Goal: Task Accomplishment & Management: Manage account settings

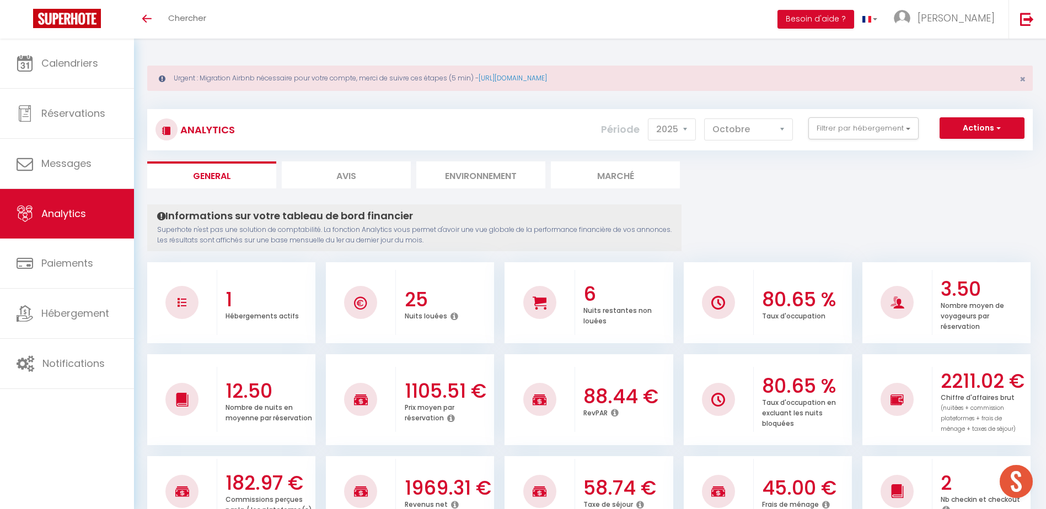
select select "2025"
select select "10"
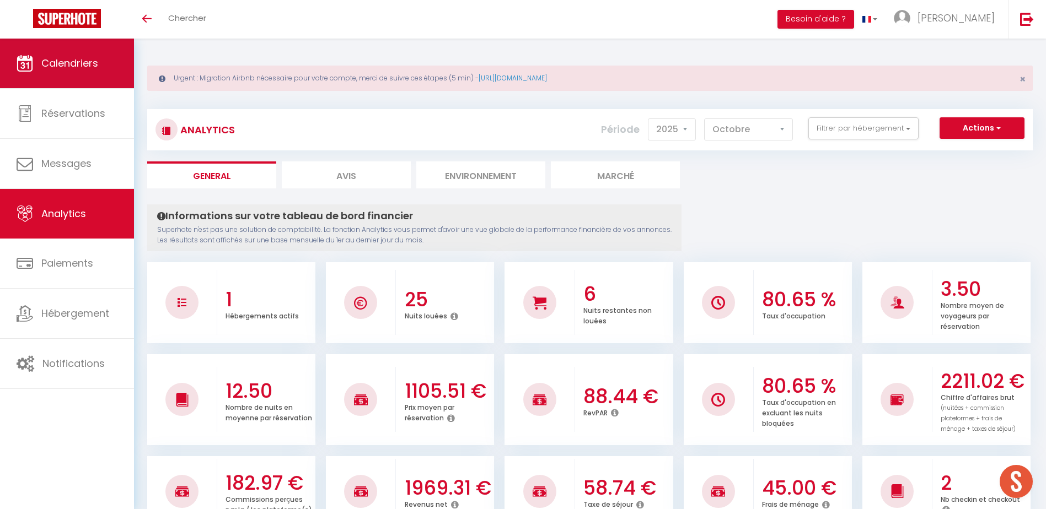
click at [62, 56] on span "Calendriers" at bounding box center [69, 63] width 57 height 14
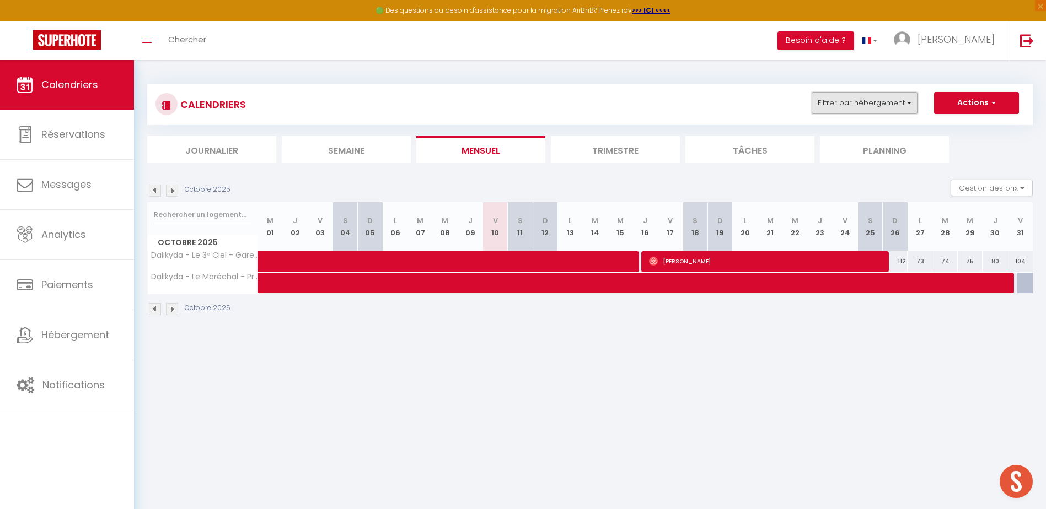
click at [865, 99] on button "Filtrer par hébergement" at bounding box center [864, 103] width 106 height 22
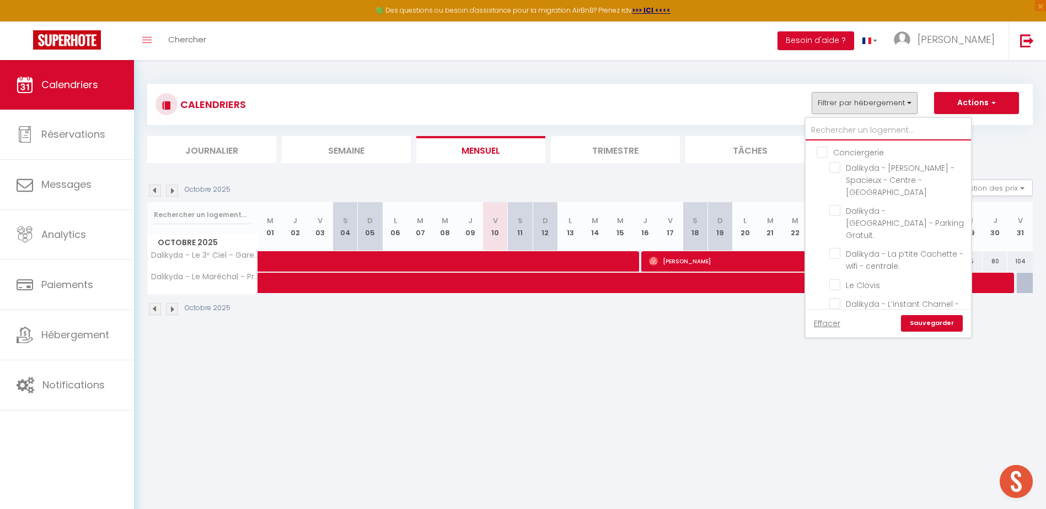
click at [855, 126] on input "text" at bounding box center [887, 131] width 165 height 20
type input "m"
checkbox input "false"
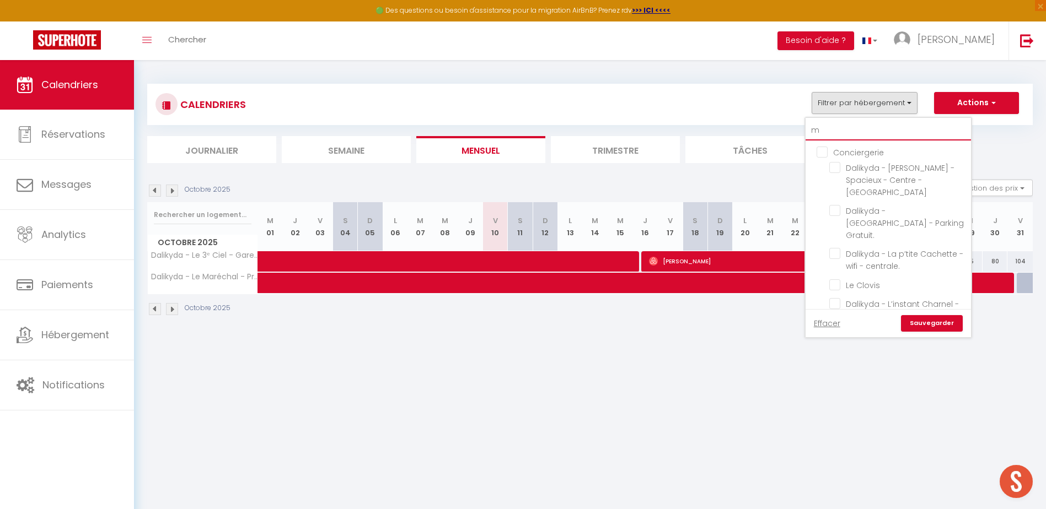
checkbox input "false"
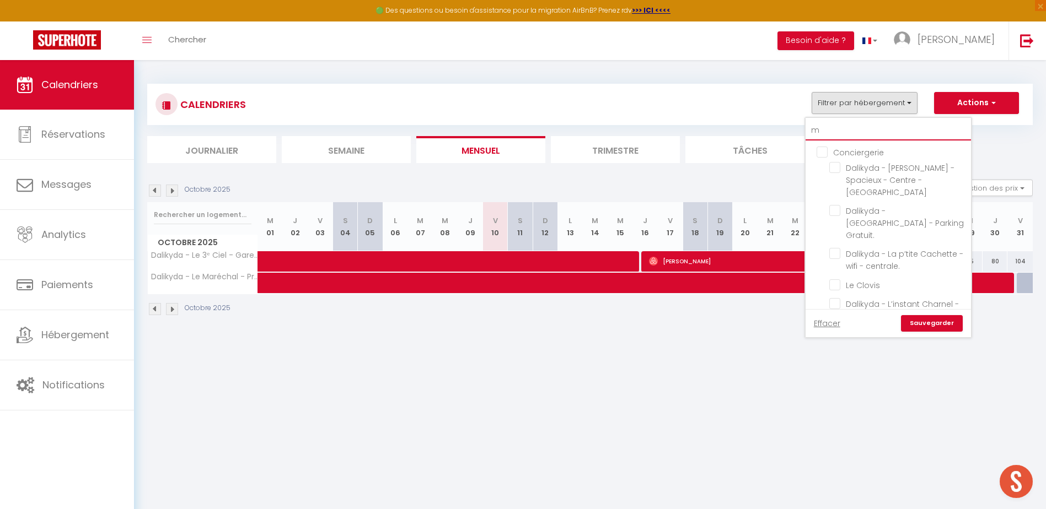
checkbox input "false"
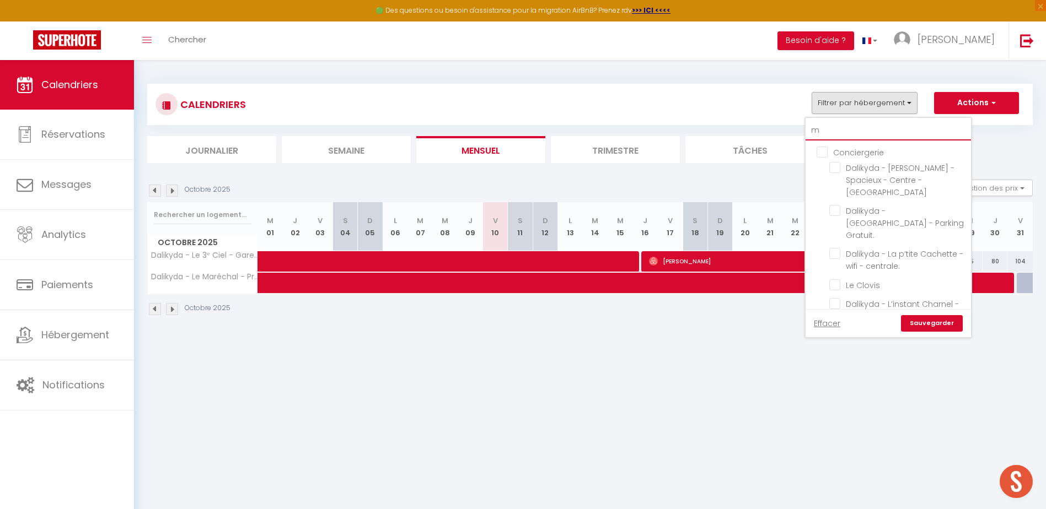
checkbox input "false"
checkbox input "true"
checkbox input "false"
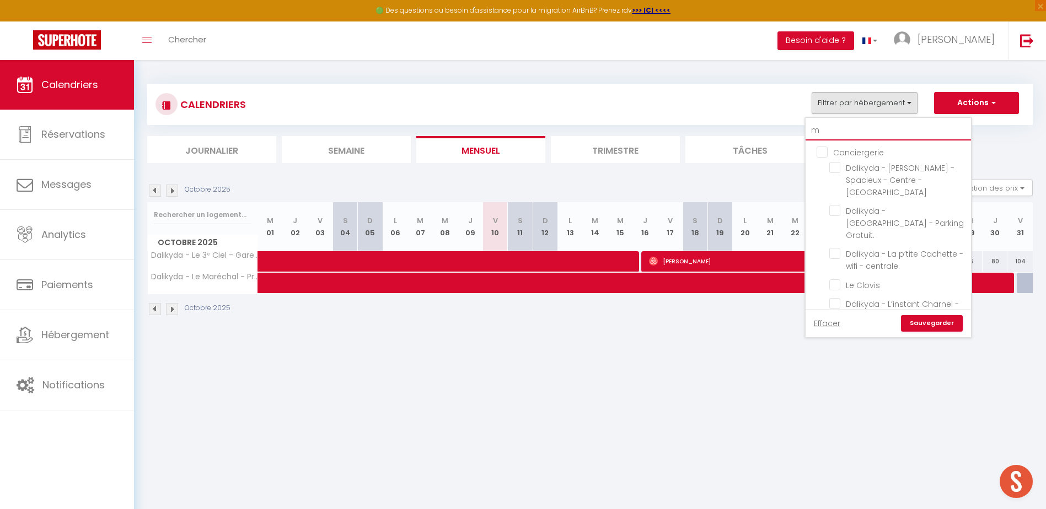
checkbox input "false"
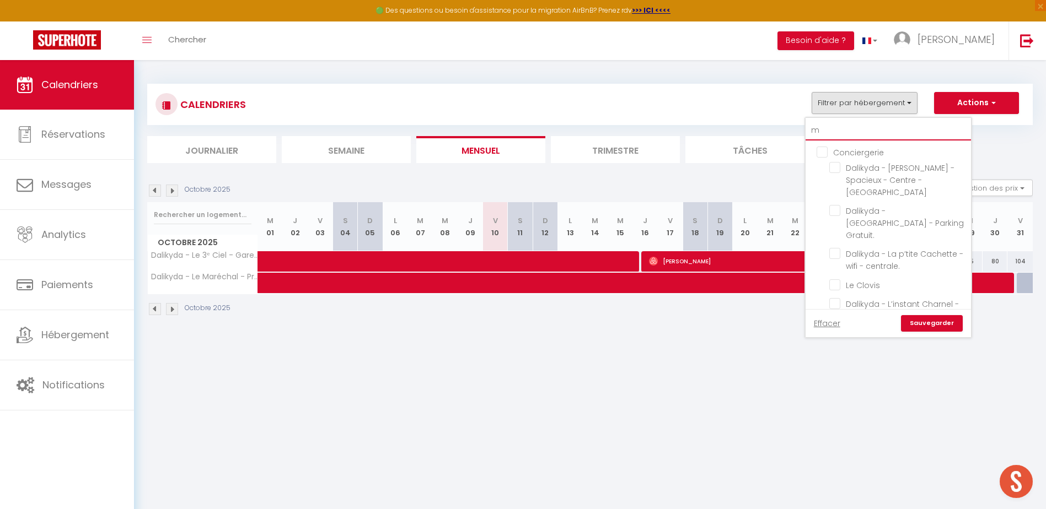
checkbox input "false"
type input "mo"
checkbox input "false"
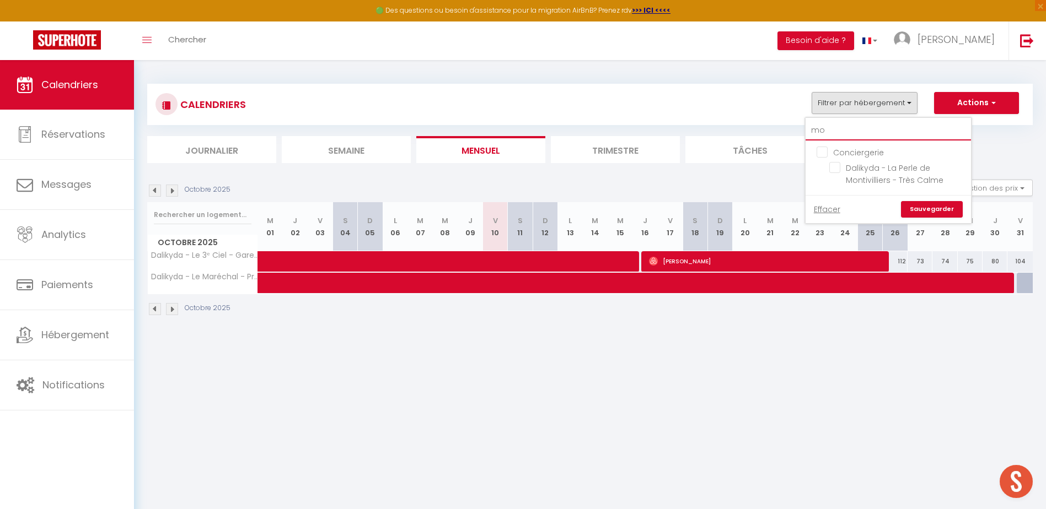
type input "mon"
checkbox input "false"
type input "mont"
checkbox input "false"
type input "monti"
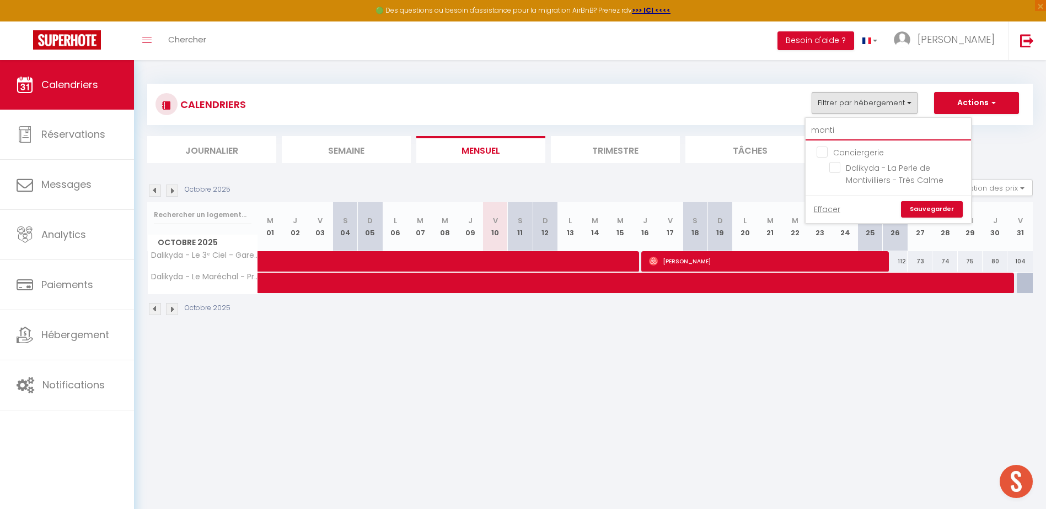
checkbox input "false"
type input "montiv"
checkbox input "false"
type input "montivi"
checkbox input "false"
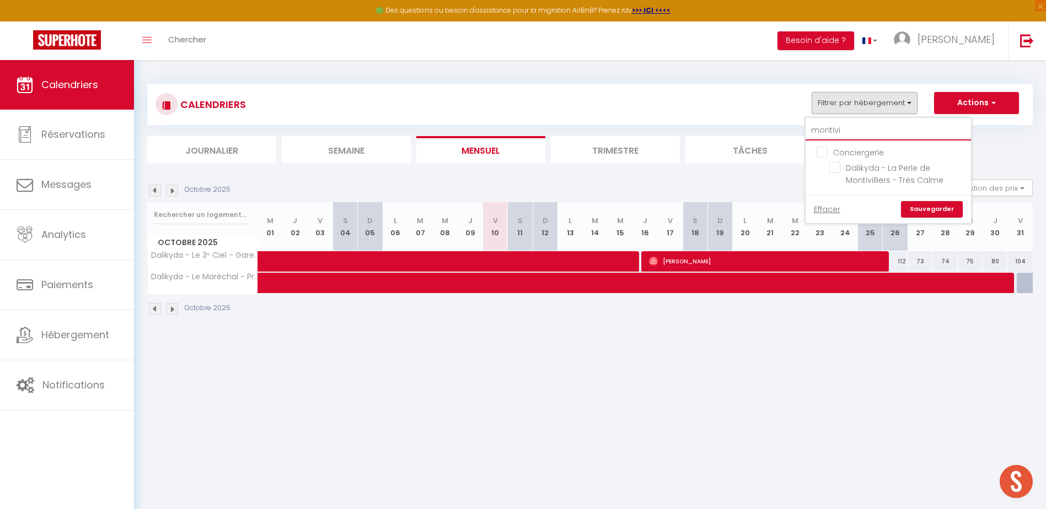
type input "montivil"
checkbox input "false"
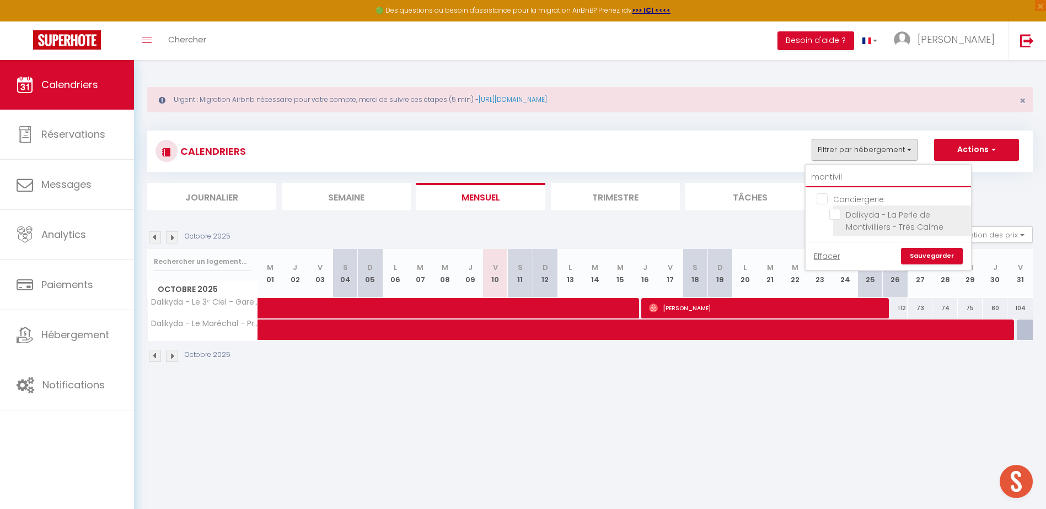
type input "montivil"
click at [838, 216] on input "Dalikyda - La Perle de Montivilliers - Très Calme" at bounding box center [898, 214] width 138 height 11
checkbox input "true"
click at [938, 260] on link "Sauvegarder" at bounding box center [932, 256] width 62 height 17
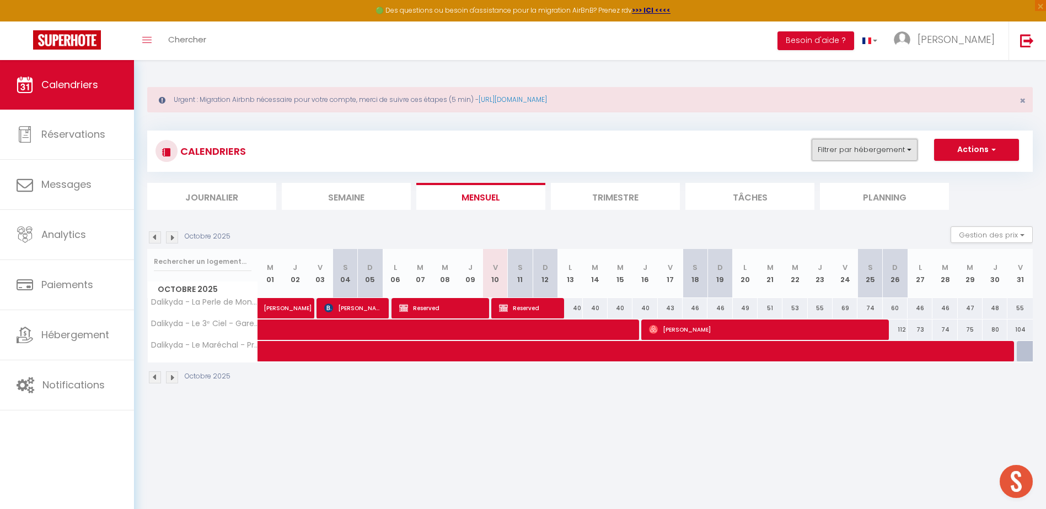
click at [894, 144] on button "Filtrer par hébergement" at bounding box center [864, 150] width 106 height 22
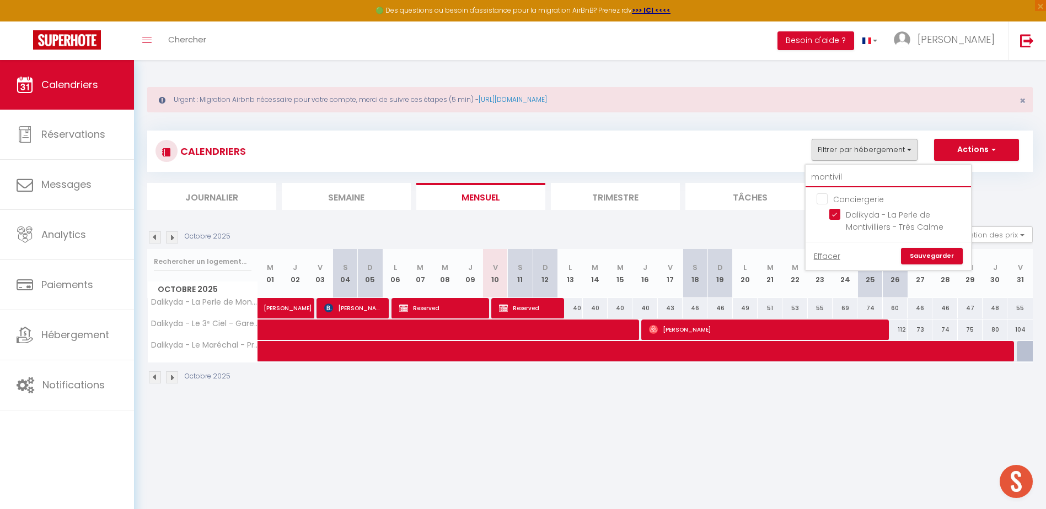
click at [873, 175] on input "montivil" at bounding box center [887, 178] width 165 height 20
click at [874, 174] on input "montivil" at bounding box center [887, 178] width 165 height 20
click at [874, 173] on input "montivil" at bounding box center [887, 178] width 165 height 20
type input "d"
checkbox input "false"
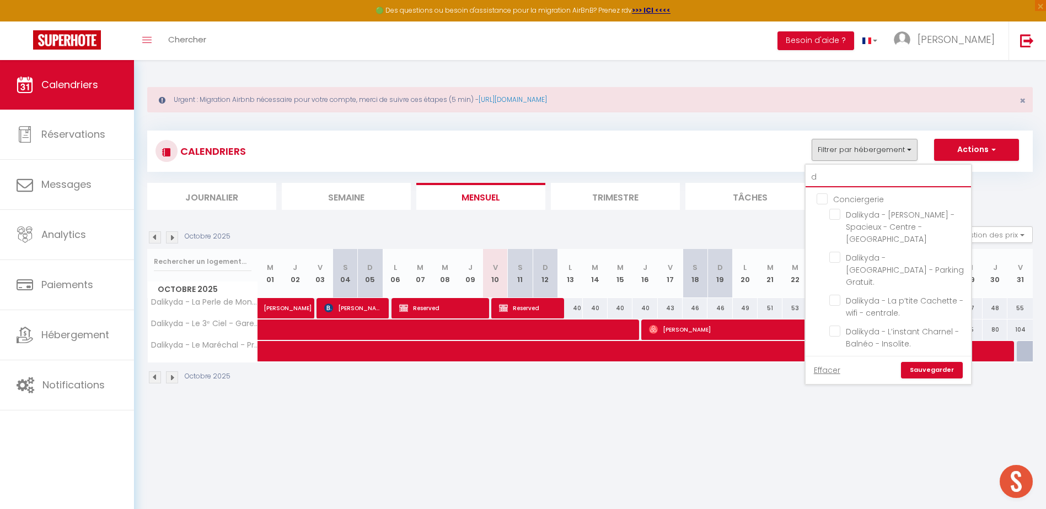
type input "du"
checkbox input "false"
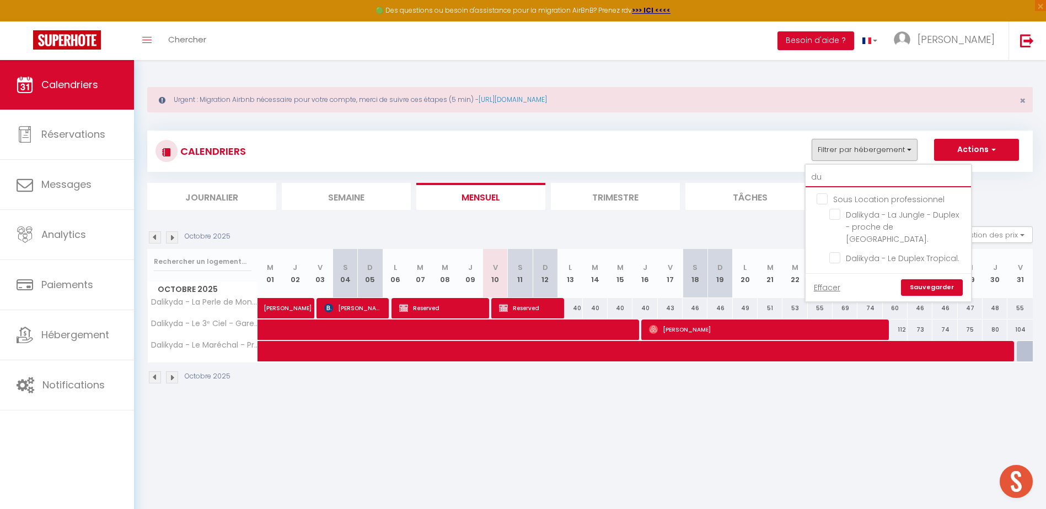
type input "dup"
checkbox input "false"
type input "dupl"
checkbox input "false"
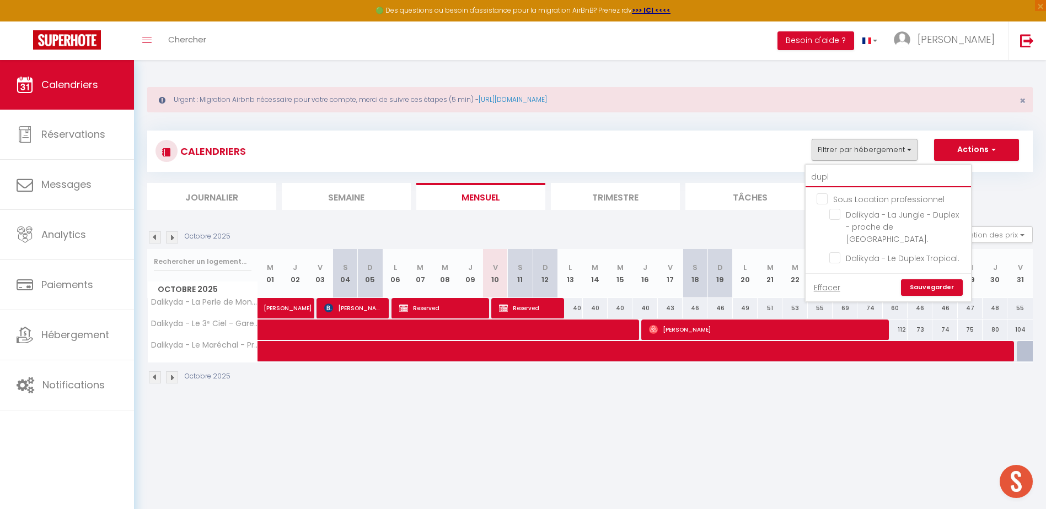
checkbox input "false"
type input "duple"
checkbox input "false"
type input "duplex"
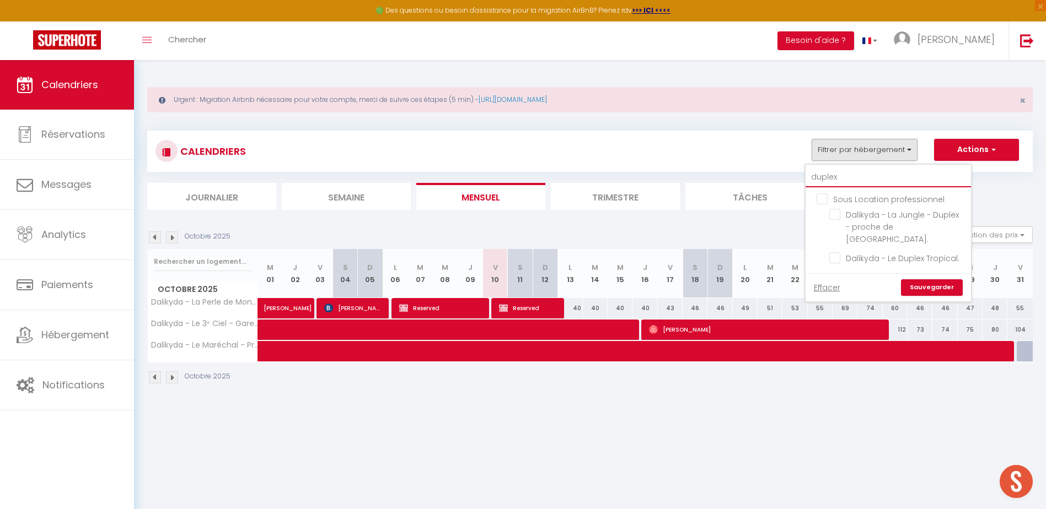
checkbox input "false"
type input "duplex"
click at [842, 252] on input "Dalikyda - Le Duplex Tropical." at bounding box center [898, 257] width 138 height 11
checkbox input "true"
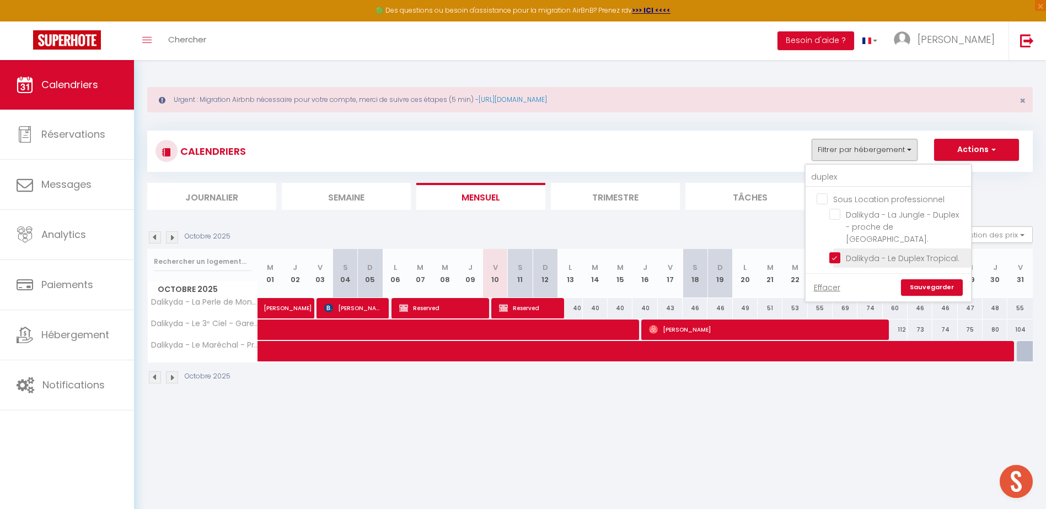
checkbox input "false"
click at [943, 279] on link "Sauvegarder" at bounding box center [932, 287] width 62 height 17
select select
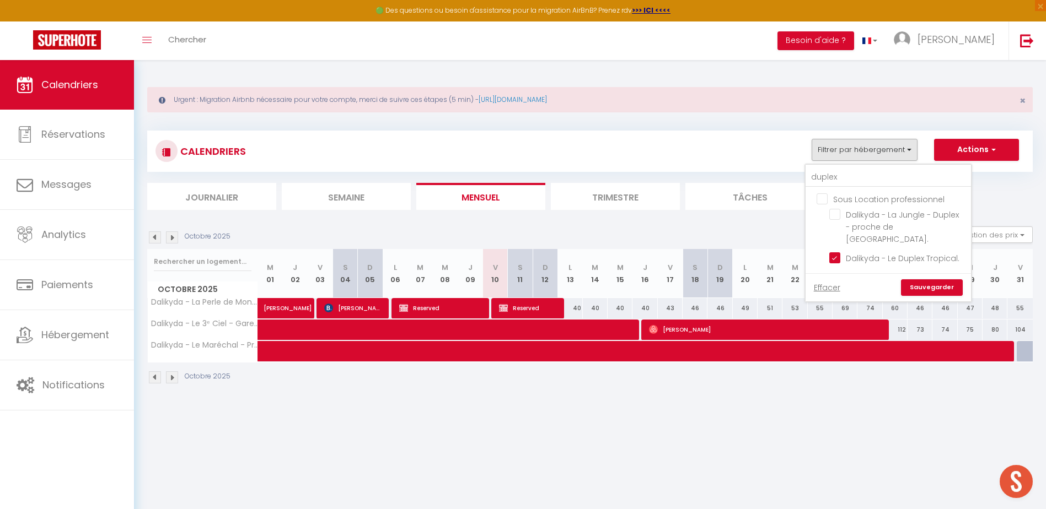
select select
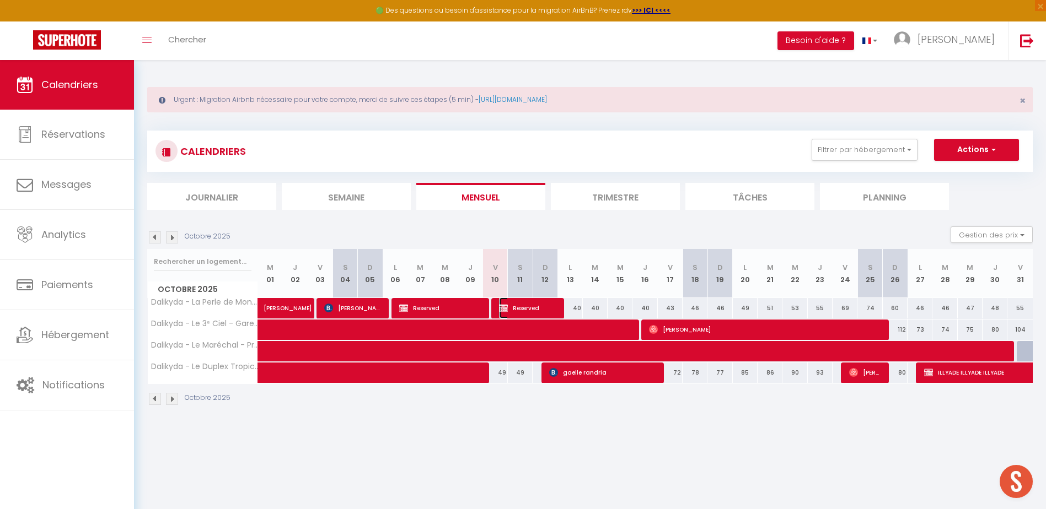
click at [517, 311] on span "Reserved" at bounding box center [528, 308] width 58 height 21
select select "OK"
select select "KO"
select select "0"
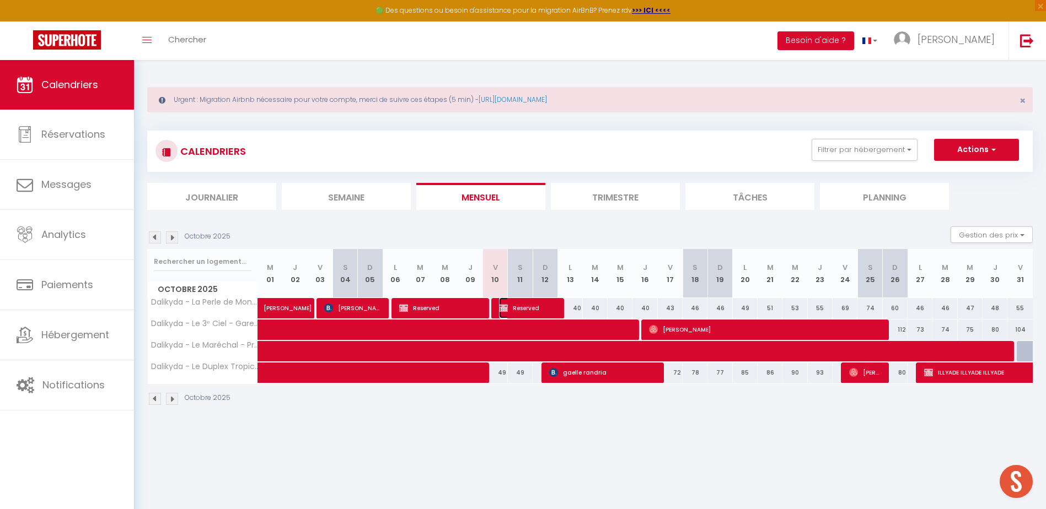
select select "1"
select select
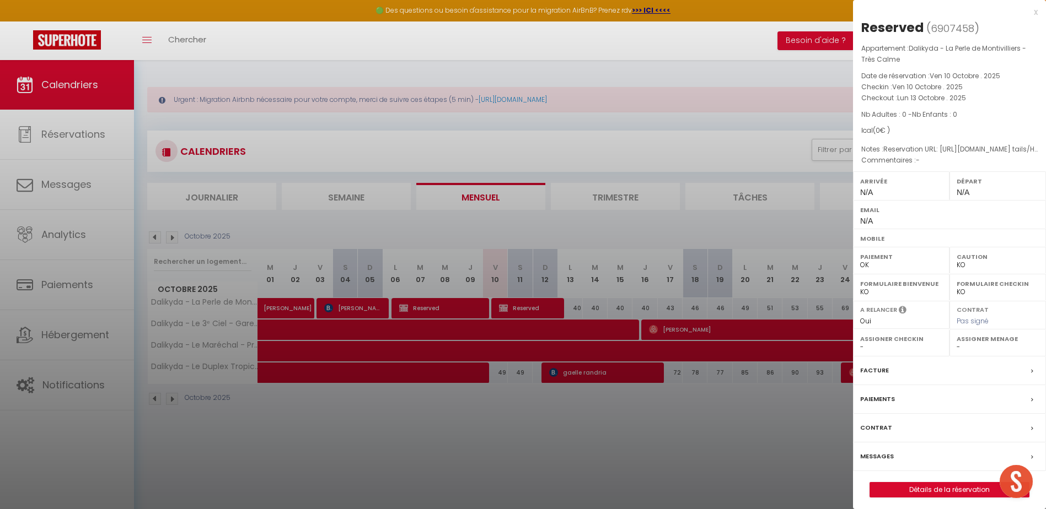
click at [574, 423] on div at bounding box center [523, 254] width 1046 height 509
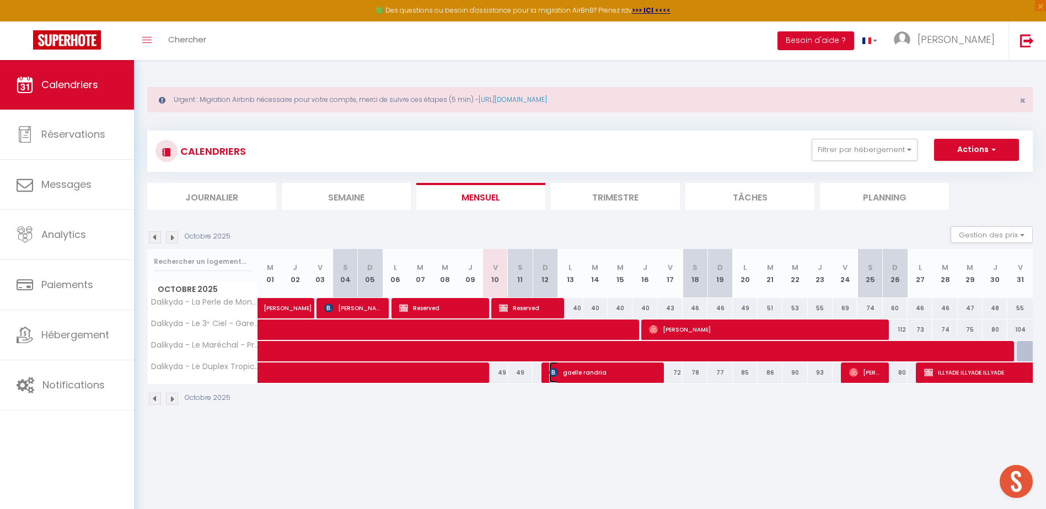
click at [601, 366] on span "gaelle randria" at bounding box center [602, 372] width 107 height 21
select select "OK"
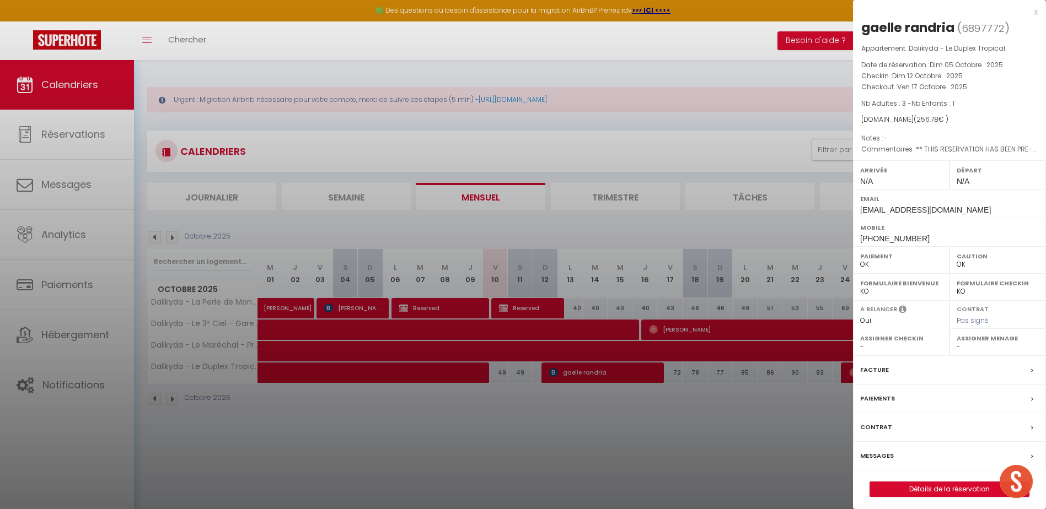
click at [1037, 18] on div "x gaelle randria ( 6897772 ) Appartement : Dalikyda - Le Duplex Tropical. Date …" at bounding box center [949, 257] width 193 height 514
click at [1036, 13] on div "x" at bounding box center [945, 12] width 185 height 13
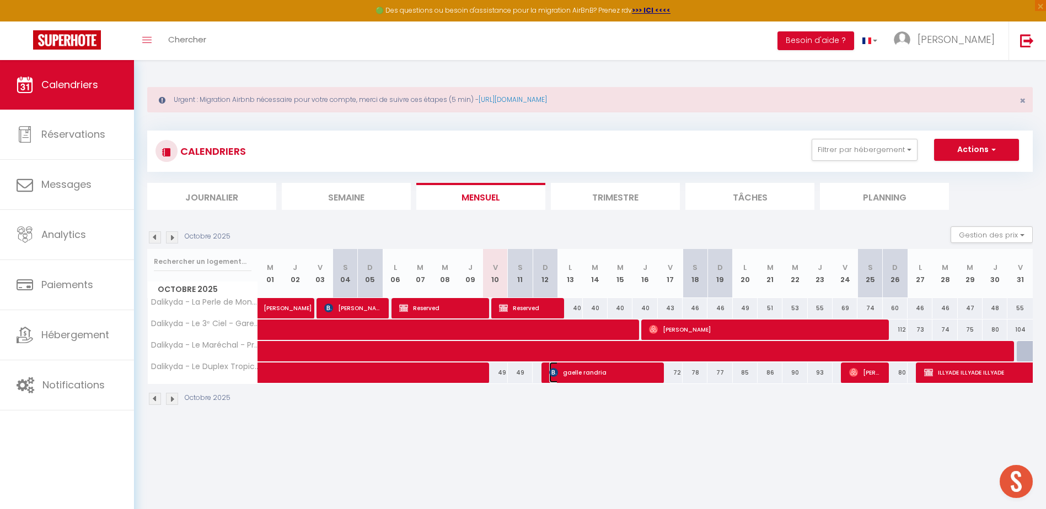
click at [591, 367] on span "gaelle randria" at bounding box center [602, 372] width 107 height 21
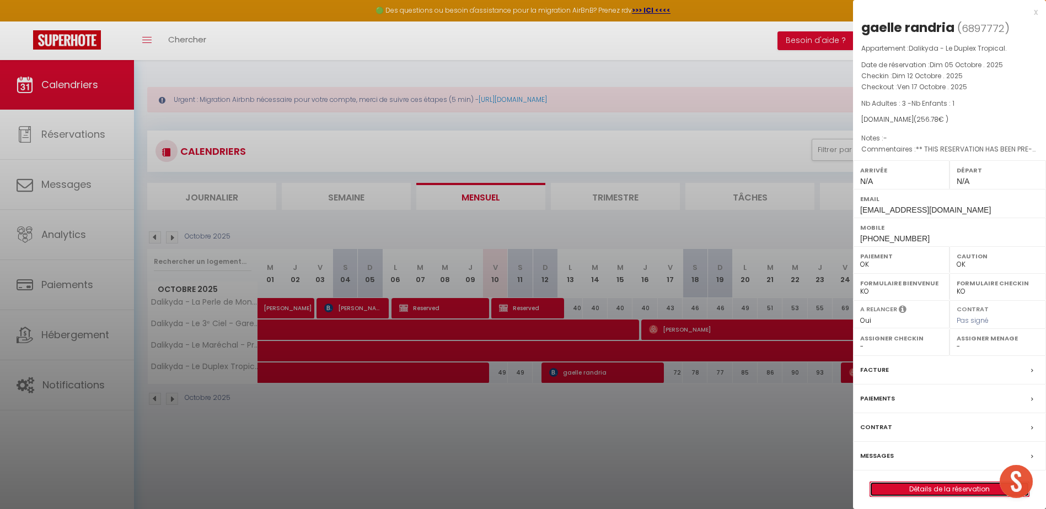
click at [960, 496] on link "Détails de la réservation" at bounding box center [949, 489] width 159 height 14
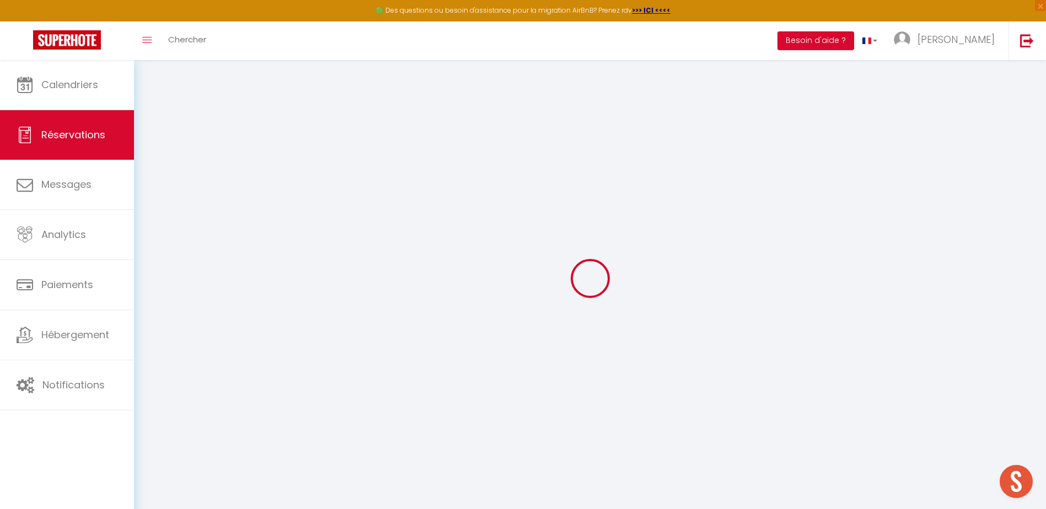
type input "gaelle"
type input "randria"
type input "[EMAIL_ADDRESS][DOMAIN_NAME]"
type input "[PHONE_NUMBER]"
select select "FR"
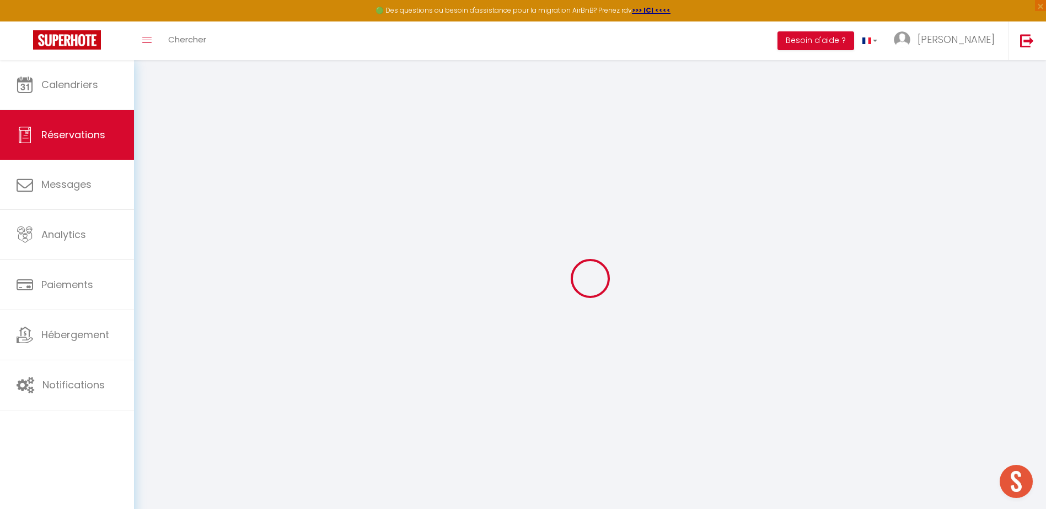
type input "42.01"
type input "3.59"
select select "53993"
select select "1"
select select
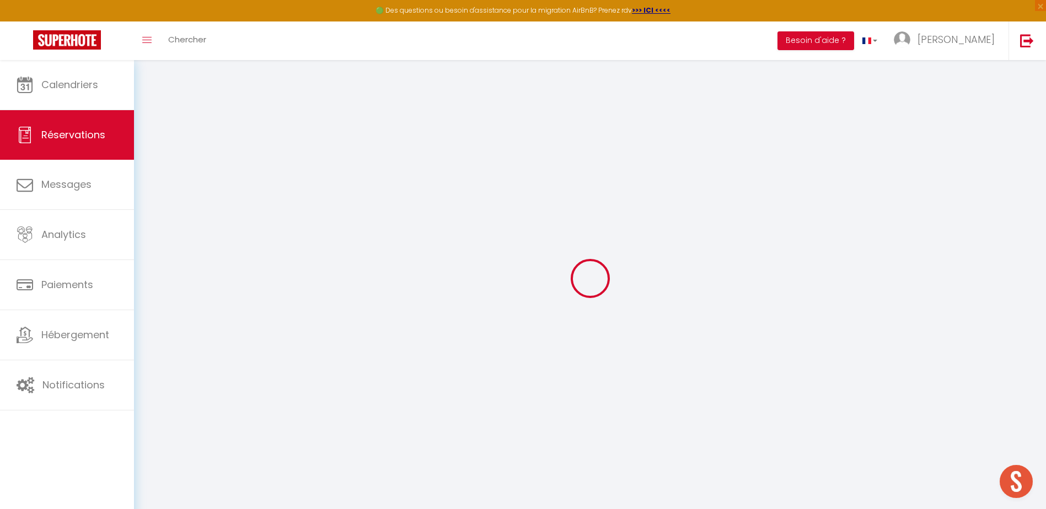
select select
type input "3"
type input "1"
select select "12"
select select "15"
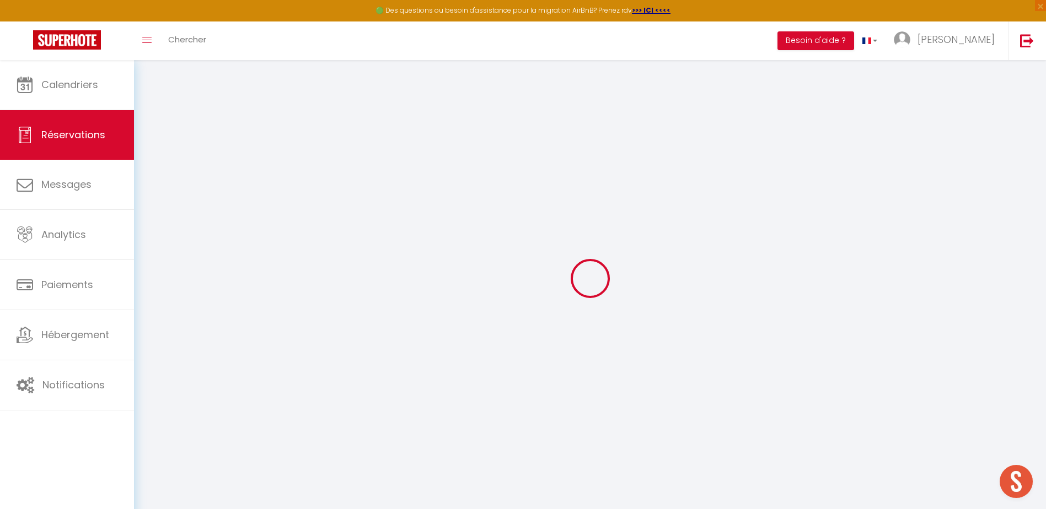
type input "212.14"
checkbox input "false"
type input "0"
select select "2"
type input "0"
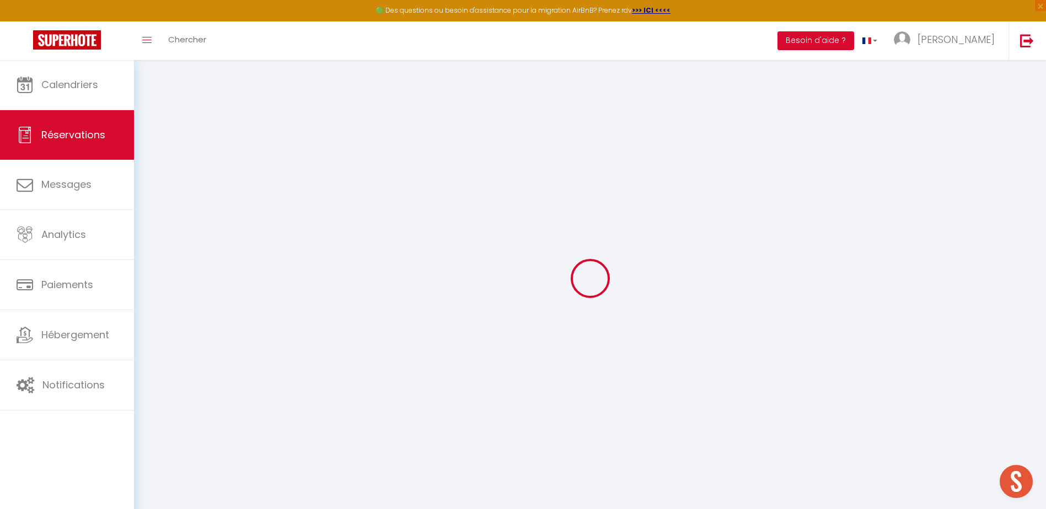
type input "0"
select select
checkbox input "false"
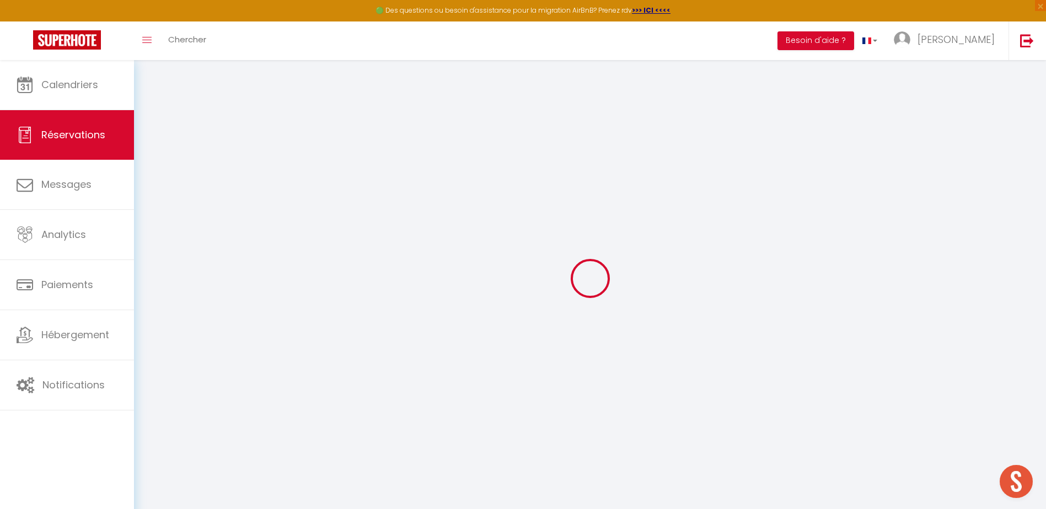
select select
checkbox input "false"
select select
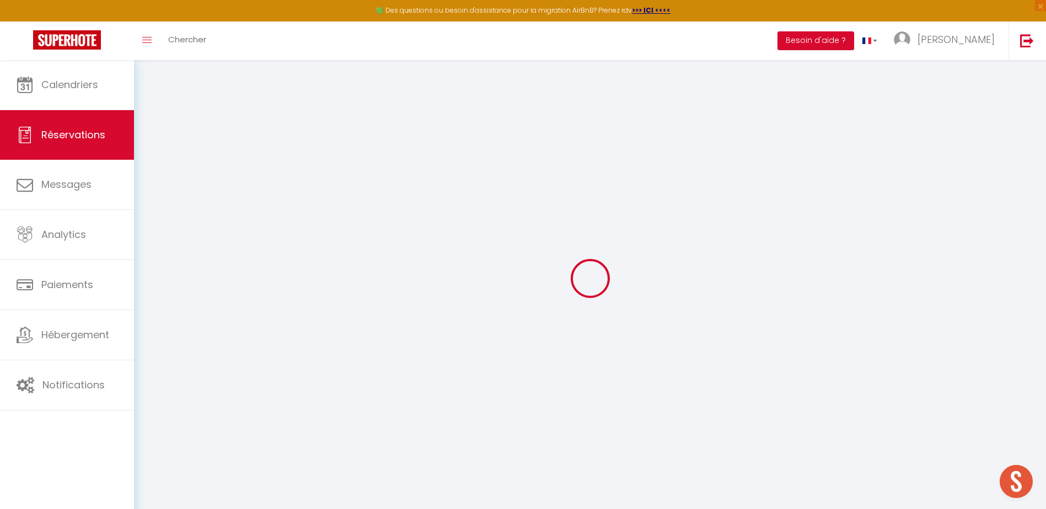
checkbox input "false"
select select
checkbox input "false"
type textarea "** THIS RESERVATION HAS BEEN PRE-PAID ** BOOKING NOTE : Payment charge is EUR 3…"
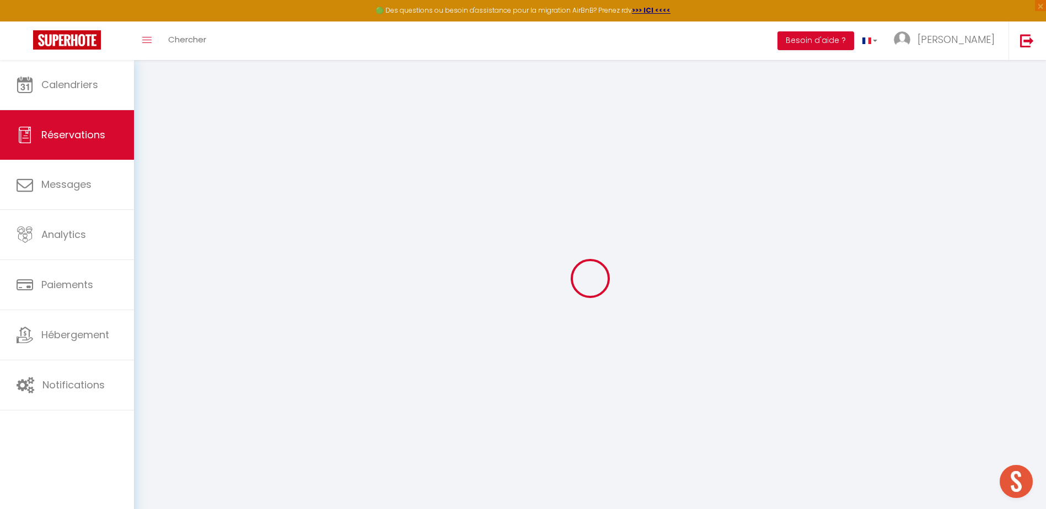
type input "35"
type input "9.64"
select select
checkbox input "false"
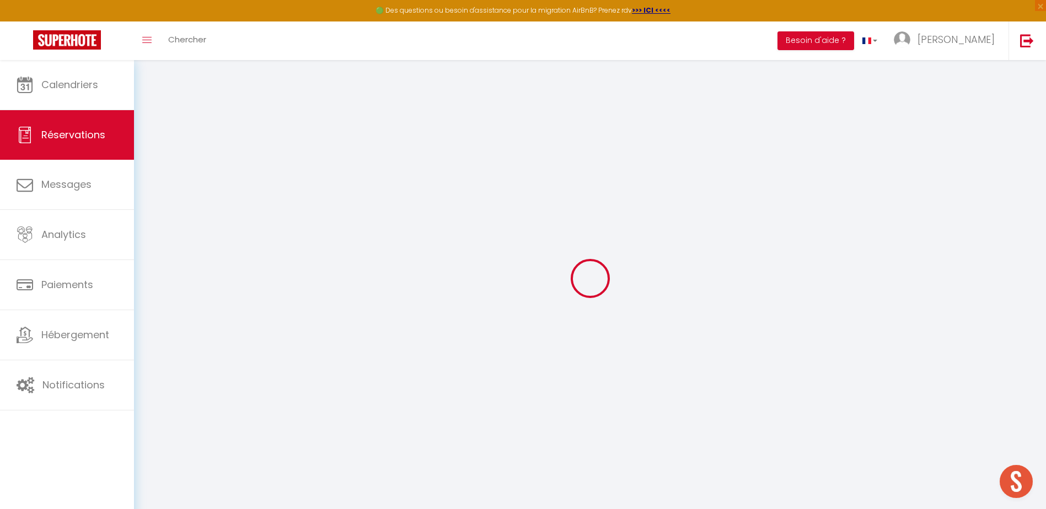
select select
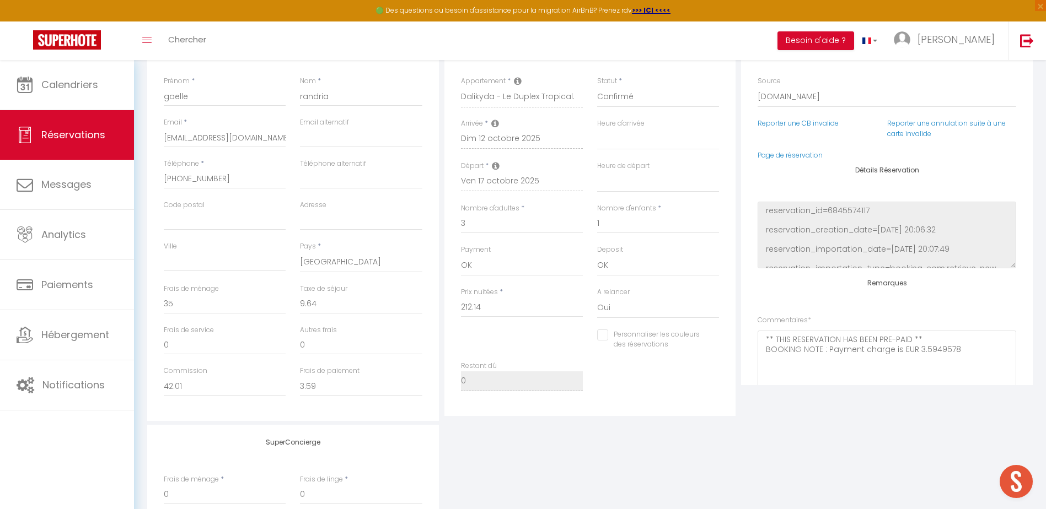
scroll to position [110, 0]
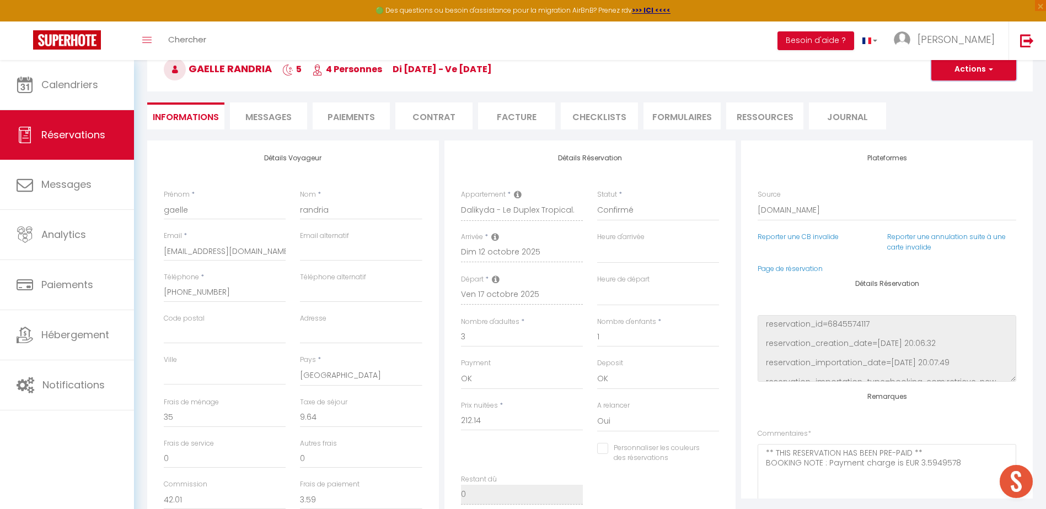
click at [960, 71] on button "Actions" at bounding box center [973, 69] width 85 height 22
click at [910, 145] on div "Plateformes Source Direct [DOMAIN_NAME] [DOMAIN_NAME] Chalet montagne Expedia G…" at bounding box center [887, 320] width 292 height 358
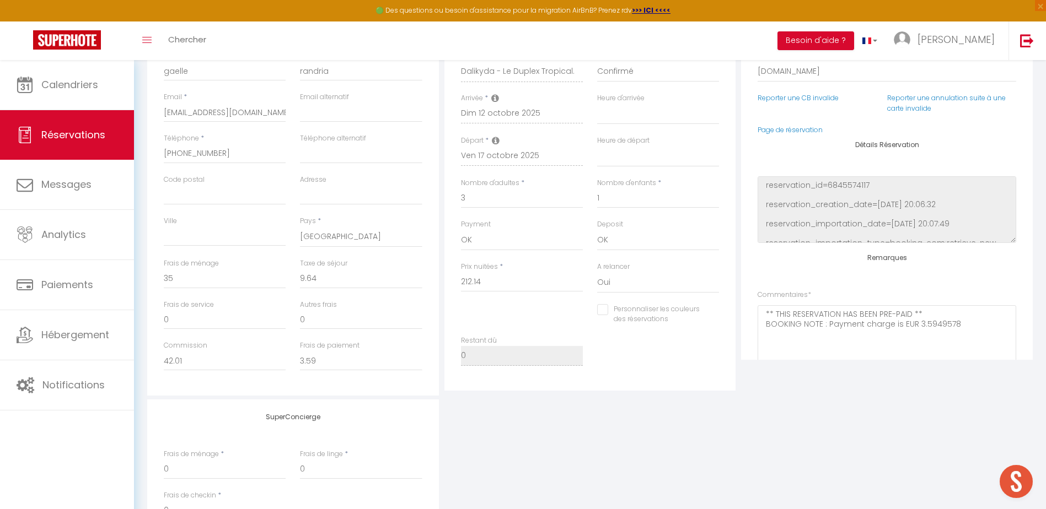
scroll to position [197, 0]
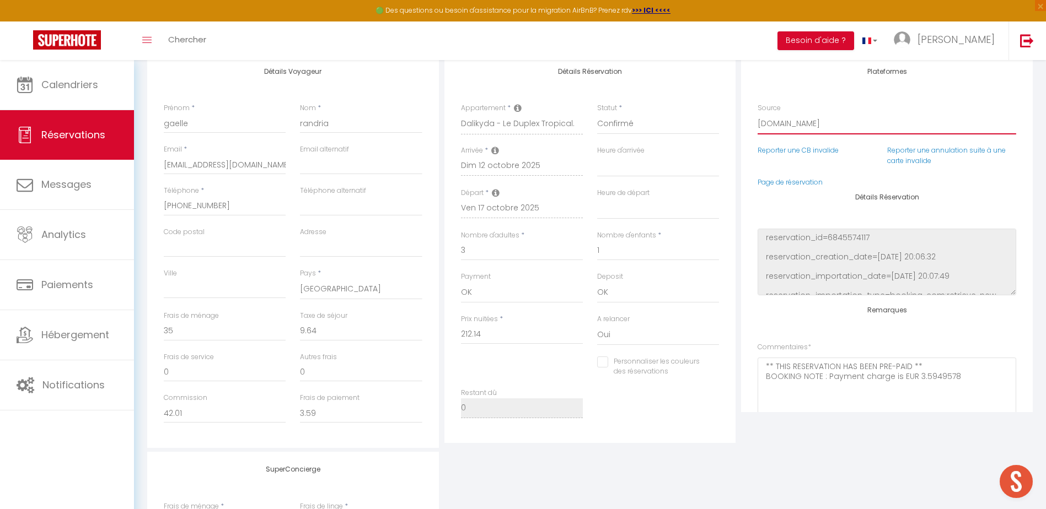
click at [783, 120] on select "Direct [DOMAIN_NAME] [DOMAIN_NAME] Chalet montagne Expedia Gite de [GEOGRAPHIC_…" at bounding box center [886, 124] width 259 height 21
select select "54"
click at [757, 114] on select "Direct [DOMAIN_NAME] [DOMAIN_NAME] Chalet montagne Expedia Gite de [GEOGRAPHIC_…" at bounding box center [886, 124] width 259 height 21
click at [615, 128] on select "Confirmé Non Confirmé [PERSON_NAME] par le voyageur No Show Request" at bounding box center [658, 124] width 122 height 21
click at [618, 120] on select "Confirmé Non Confirmé [PERSON_NAME] par le voyageur No Show Request" at bounding box center [658, 124] width 122 height 21
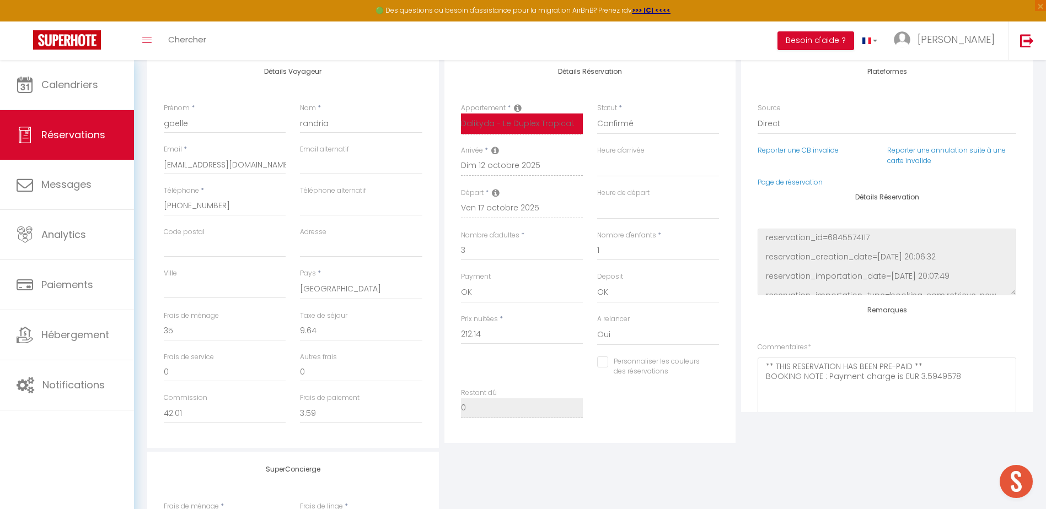
click at [491, 122] on select "Dalikyda - [PERSON_NAME] - Spacieux - Centre - Calme [GEOGRAPHIC_DATA] - [GEOGR…" at bounding box center [522, 124] width 122 height 21
select select
checkbox input "false"
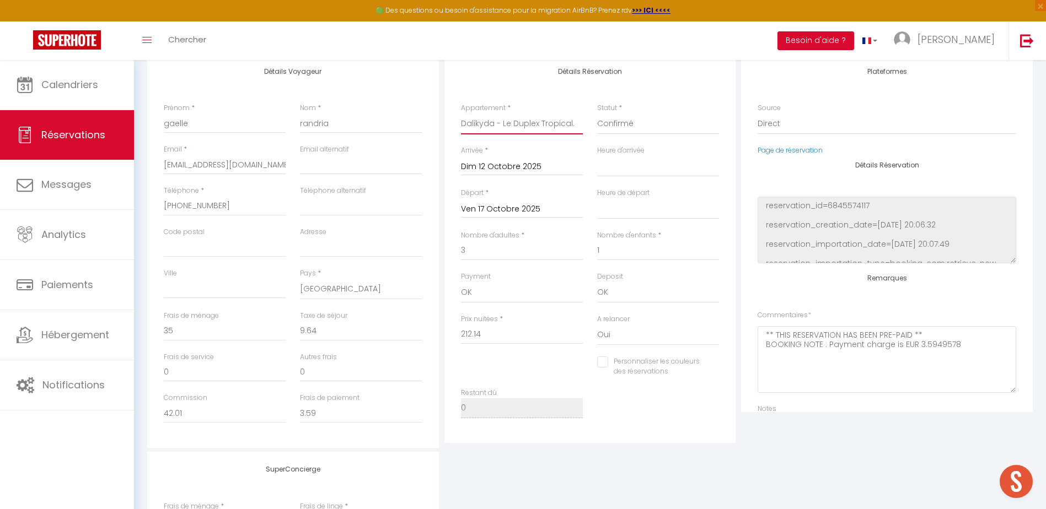
select select "47300"
click at [461, 114] on select "Dalikyda - [PERSON_NAME] - Spacieux - Centre - Calme [GEOGRAPHIC_DATA] - [GEOGR…" at bounding box center [522, 124] width 122 height 21
select select
checkbox input "false"
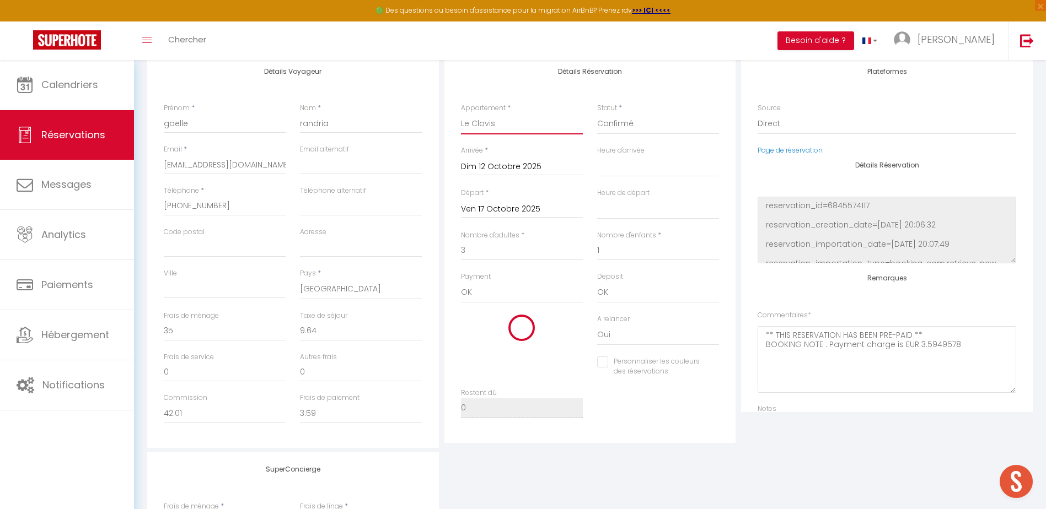
select select
checkbox input "false"
type input "8.25"
select select
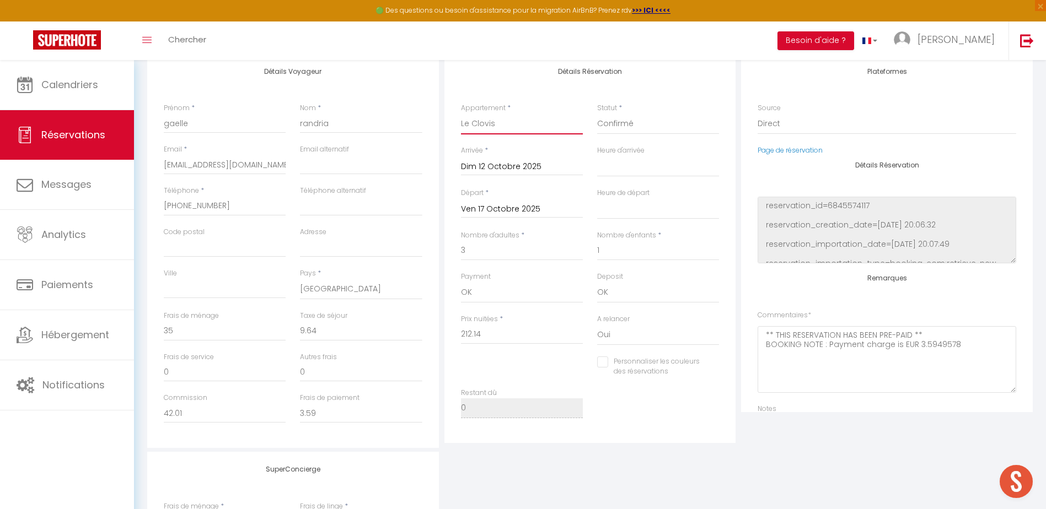
select select
type input "221"
checkbox input "false"
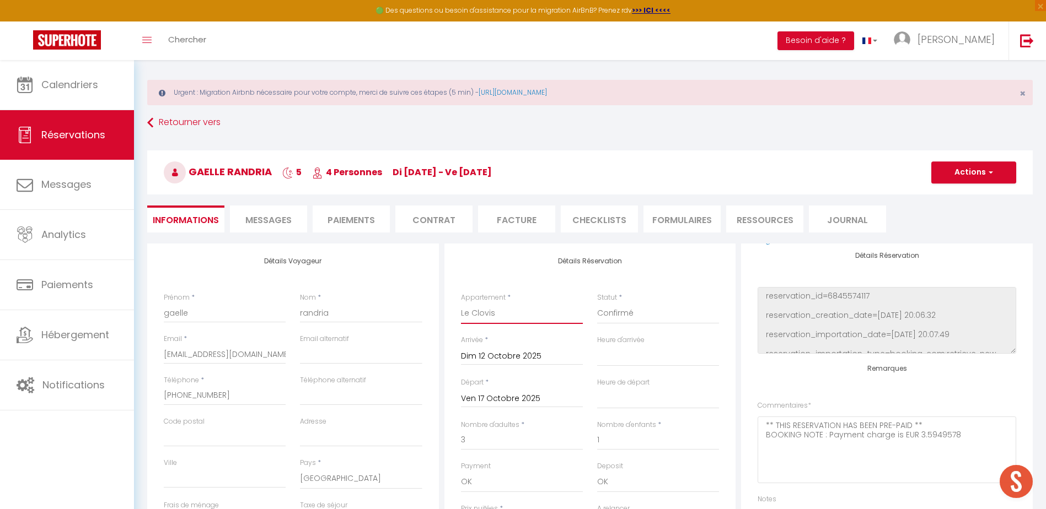
scroll to position [0, 0]
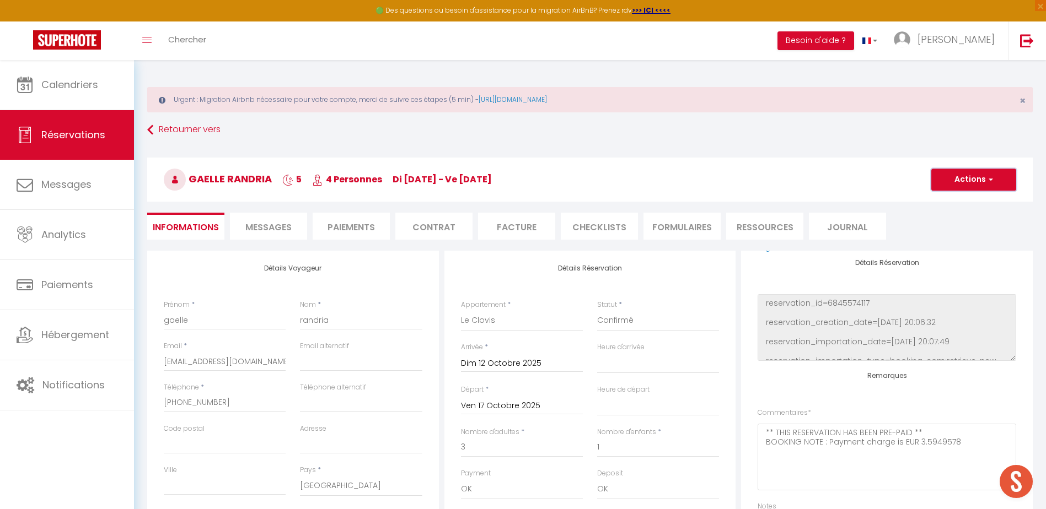
click at [948, 175] on button "Actions" at bounding box center [973, 180] width 85 height 22
click at [929, 203] on link "Enregistrer" at bounding box center [962, 204] width 87 height 14
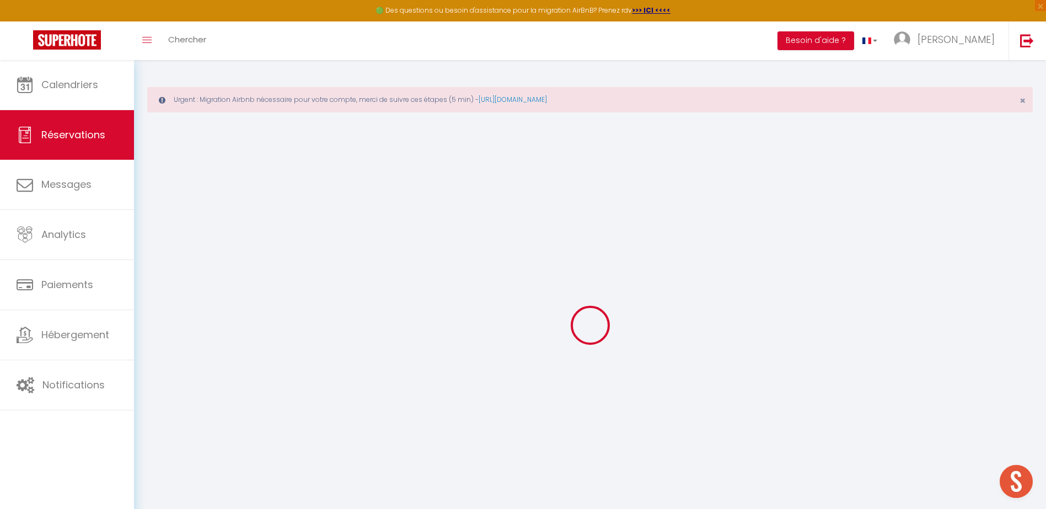
select select "not_cancelled"
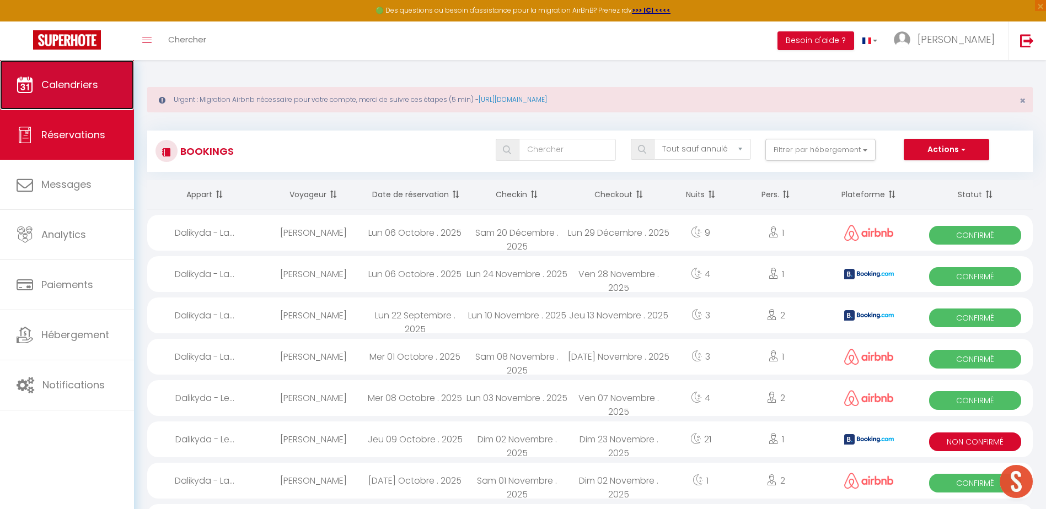
click at [119, 71] on link "Calendriers" at bounding box center [67, 85] width 134 height 50
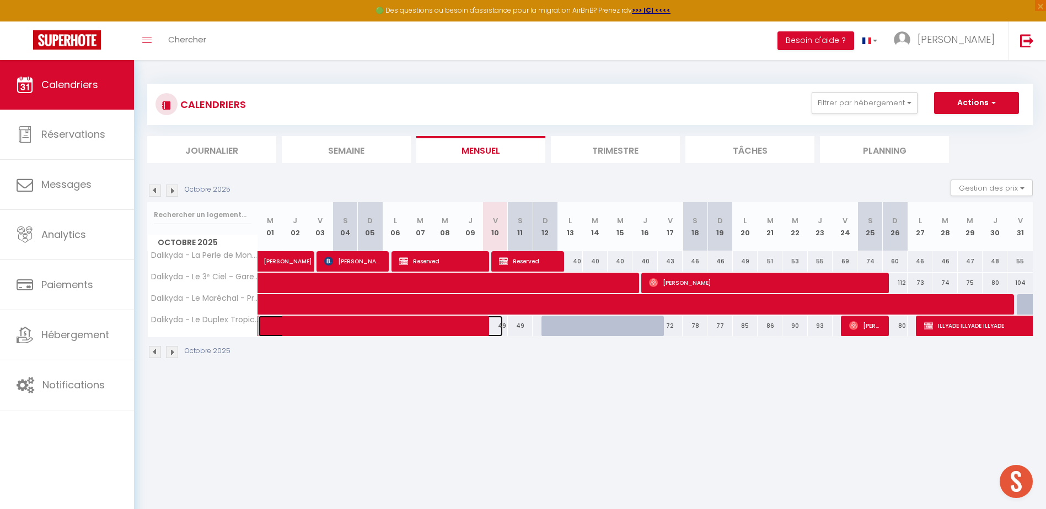
click at [338, 321] on span at bounding box center [389, 326] width 228 height 21
select select "OK"
select select "0"
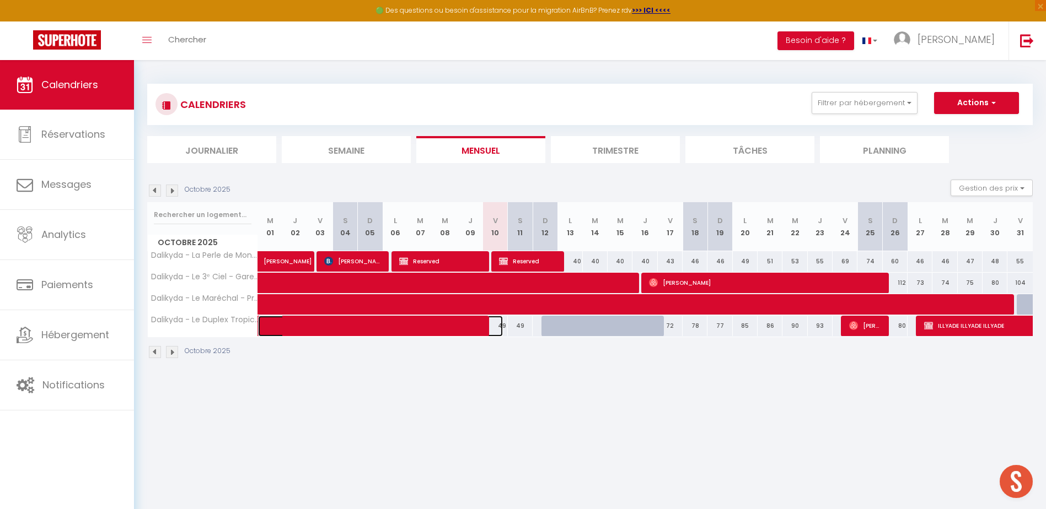
select select "1"
select select
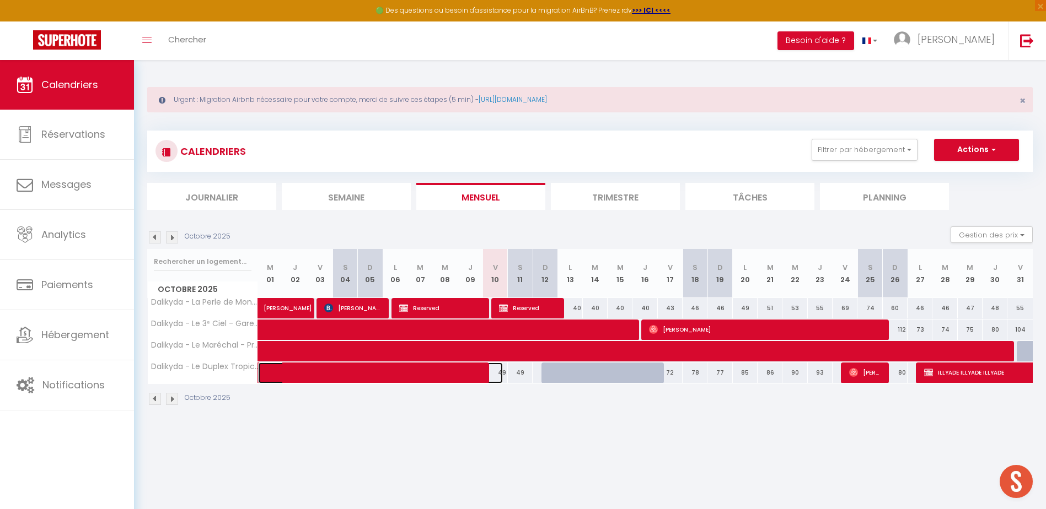
click at [438, 372] on span at bounding box center [389, 373] width 228 height 21
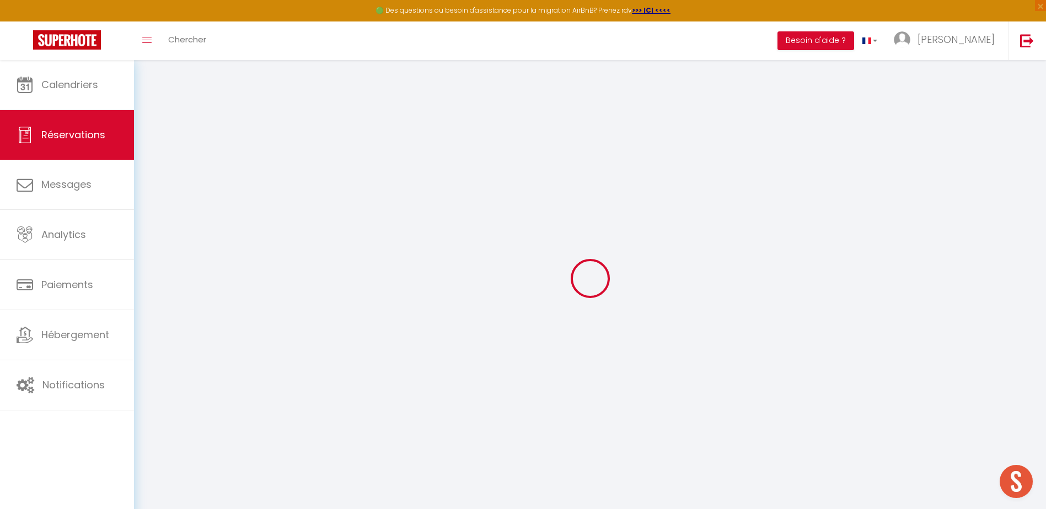
type input "[PERSON_NAME]"
type input "[EMAIL_ADDRESS][DOMAIN_NAME]"
type input "[PHONE_NUMBER]"
select select "IN"
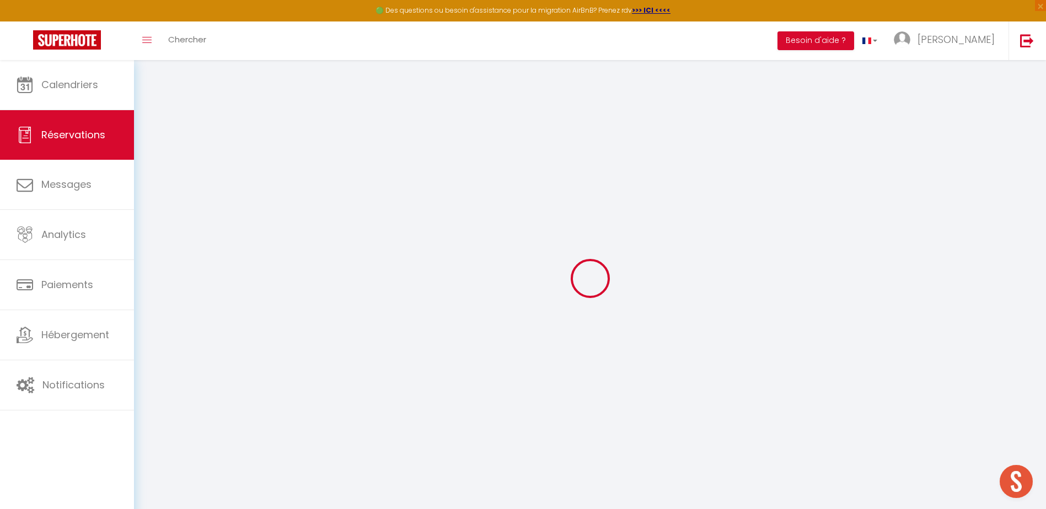
type input "185.69"
type input "15.96"
select select "53993"
select select "1"
select select
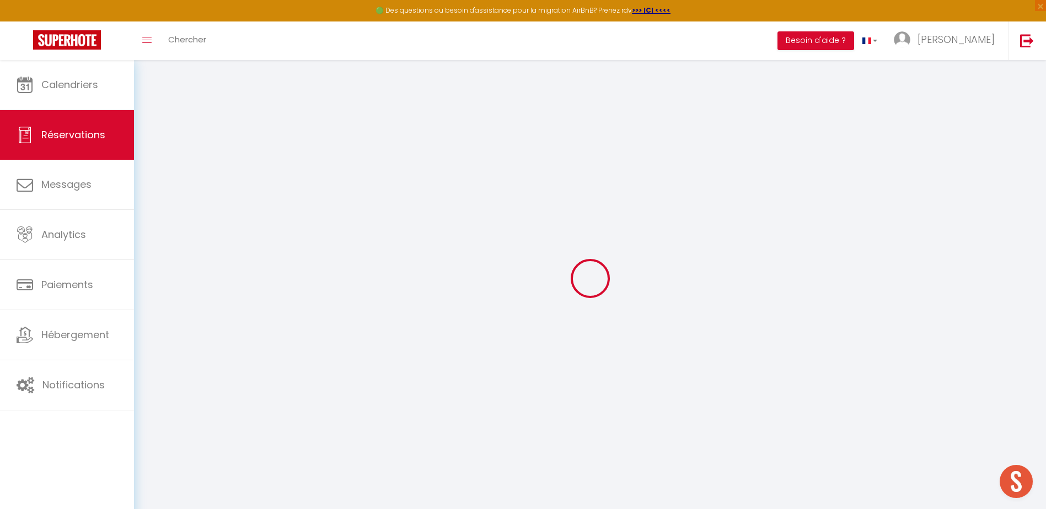
select select
type input "3"
select select "12"
select select "15"
type input "1057.27"
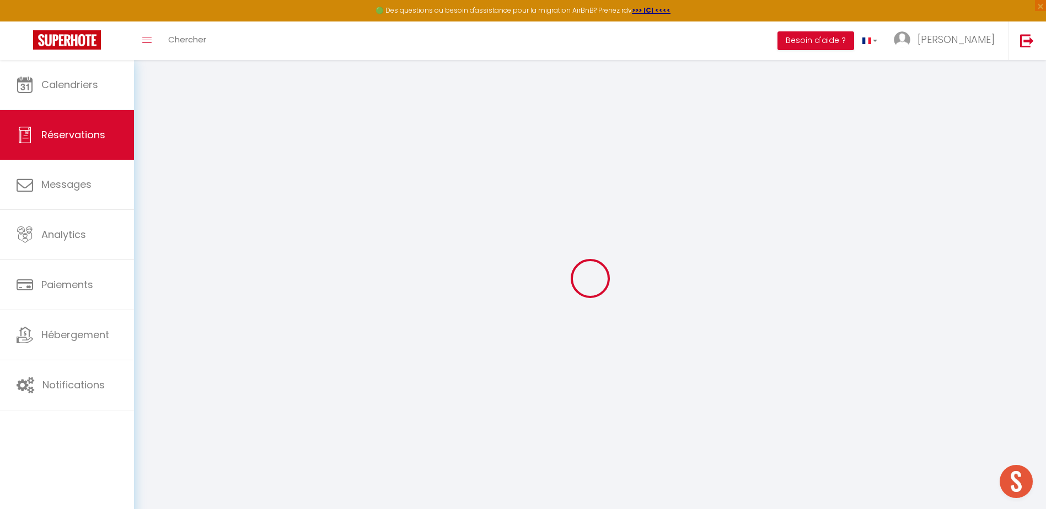
checkbox input "false"
type input "0"
select select "2"
type input "0"
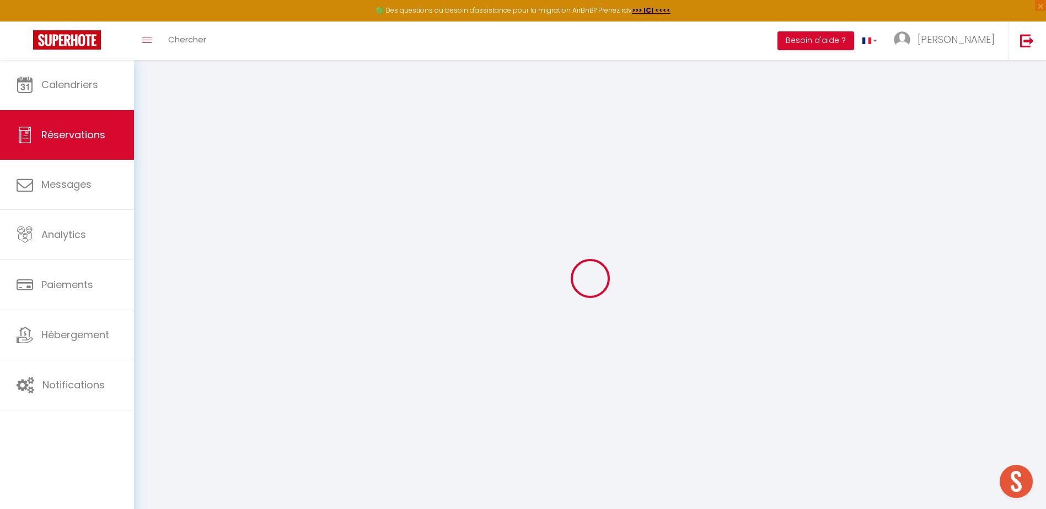
type input "0"
select select
checkbox input "false"
select select
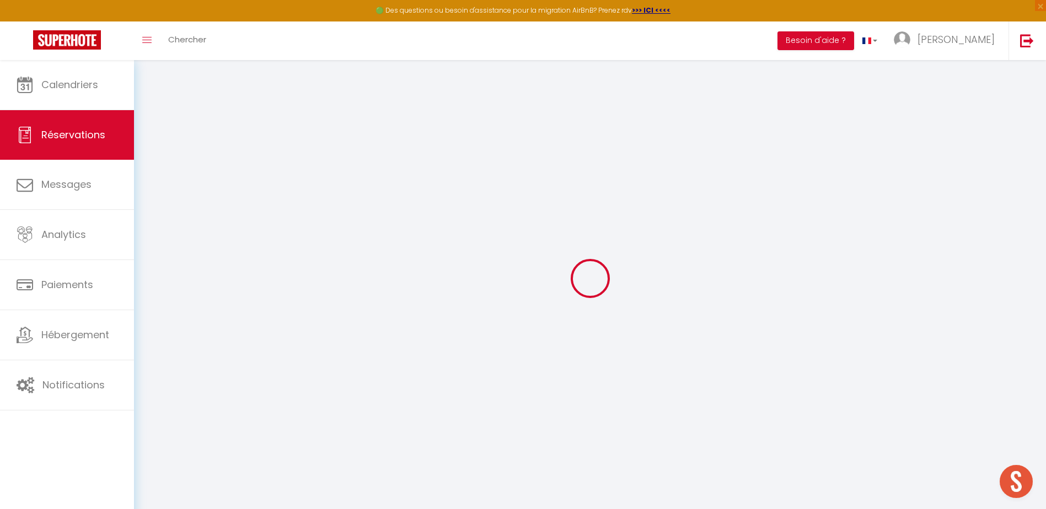
select select
checkbox input "false"
select select
checkbox input "false"
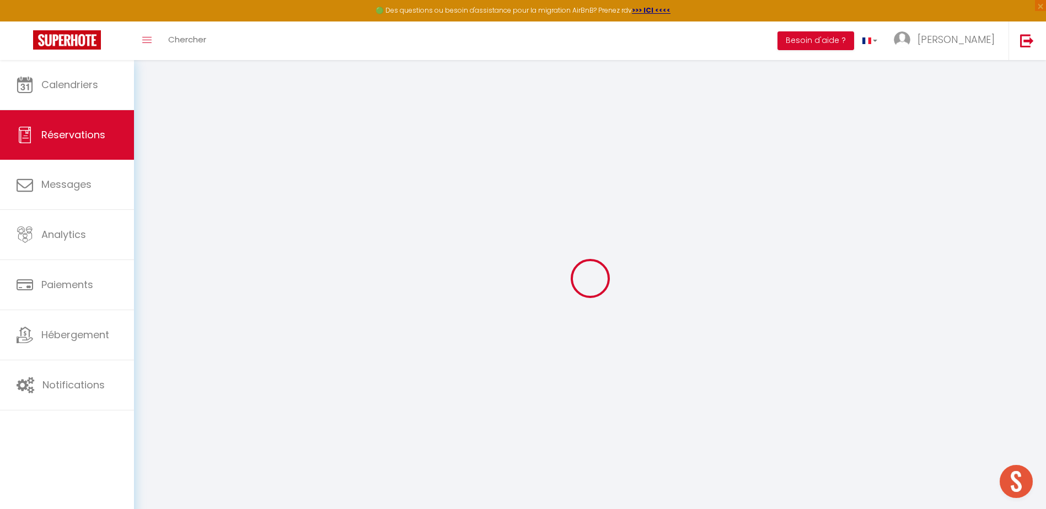
type textarea "** THIS RESERVATION HAS BEEN PRE-PAID ** BOOKING NOTE : Payment charge is EUR 1…"
type input "35"
type input "48.06"
select select
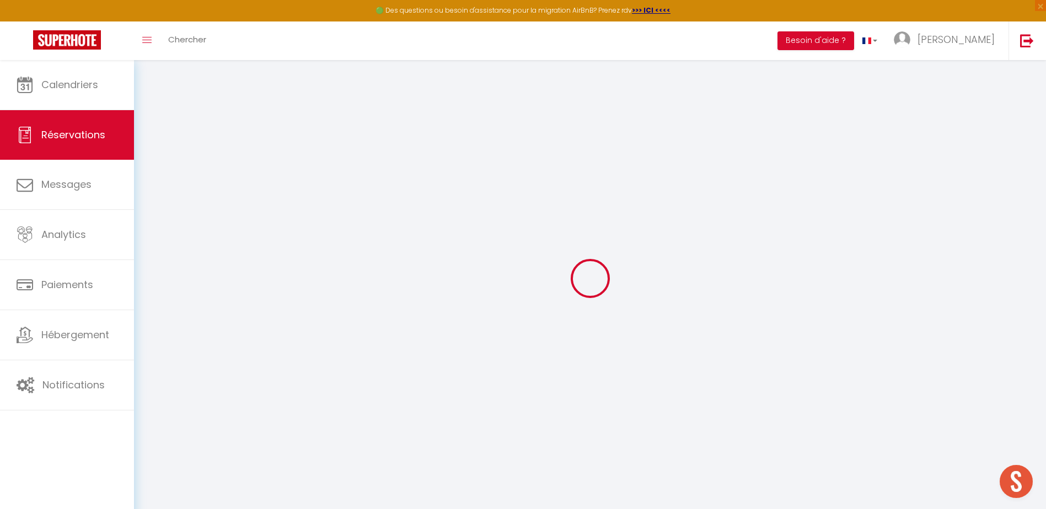
checkbox input "false"
select select
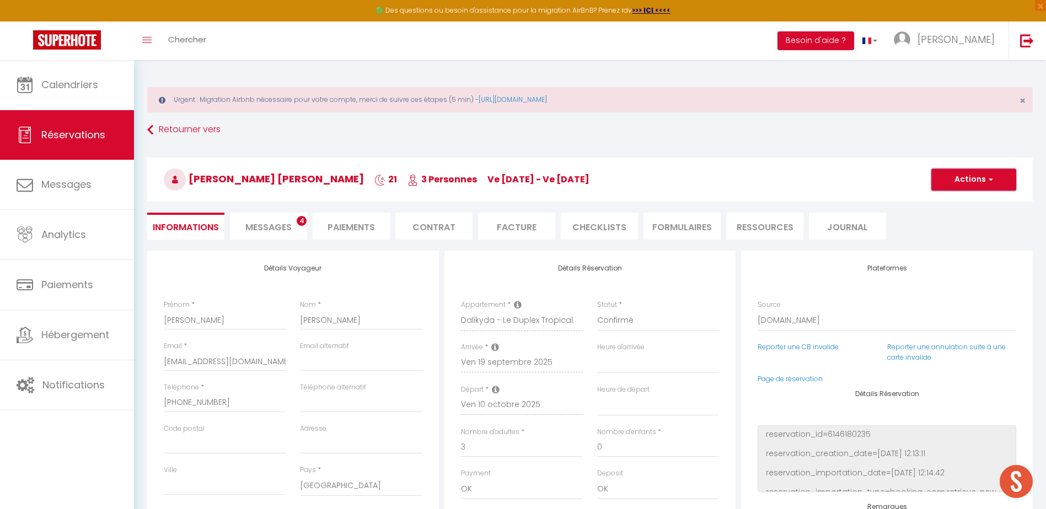
click at [1001, 187] on button "Actions" at bounding box center [973, 180] width 85 height 22
click at [952, 215] on link "Dupliquer" at bounding box center [962, 218] width 87 height 14
type input "0"
select select
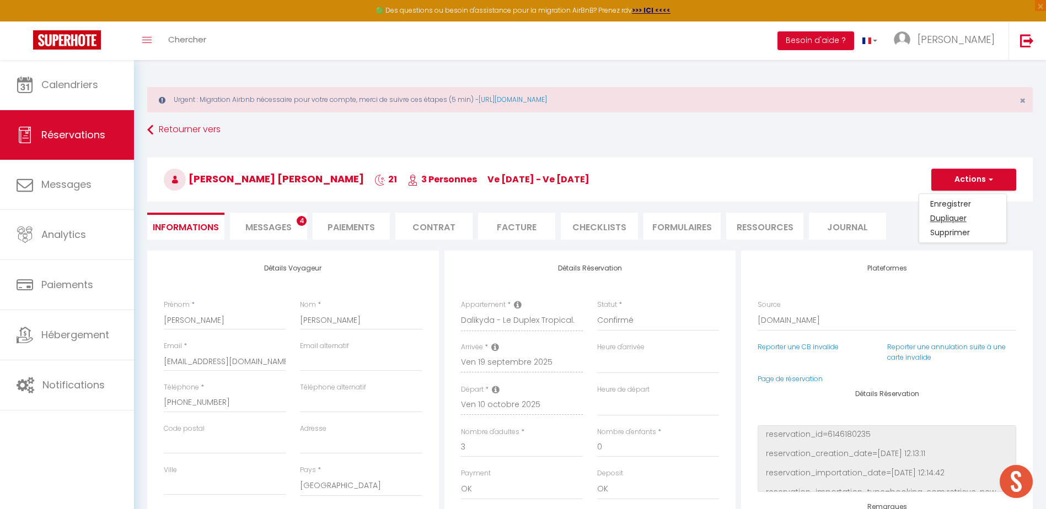
select select
checkbox input "false"
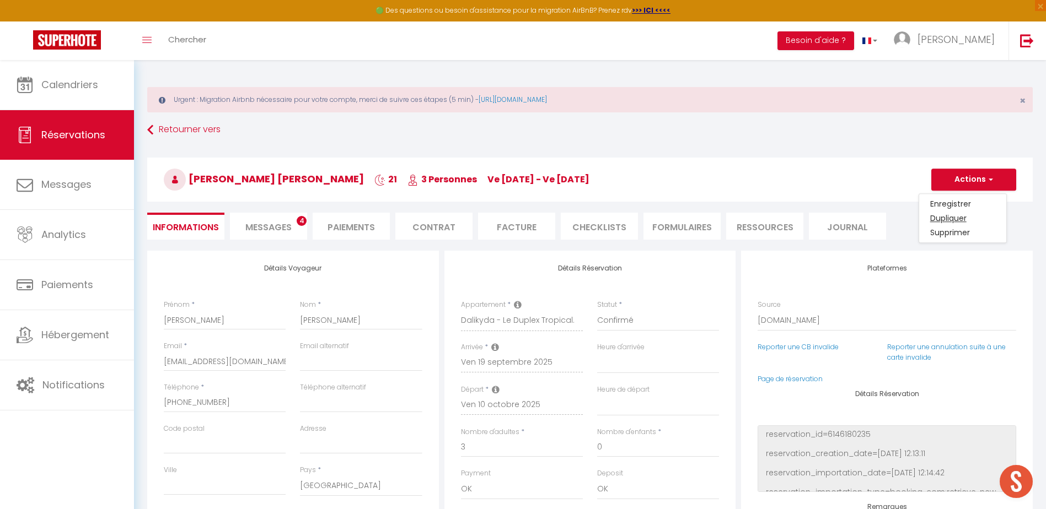
type input "Invalid Dateundefined"
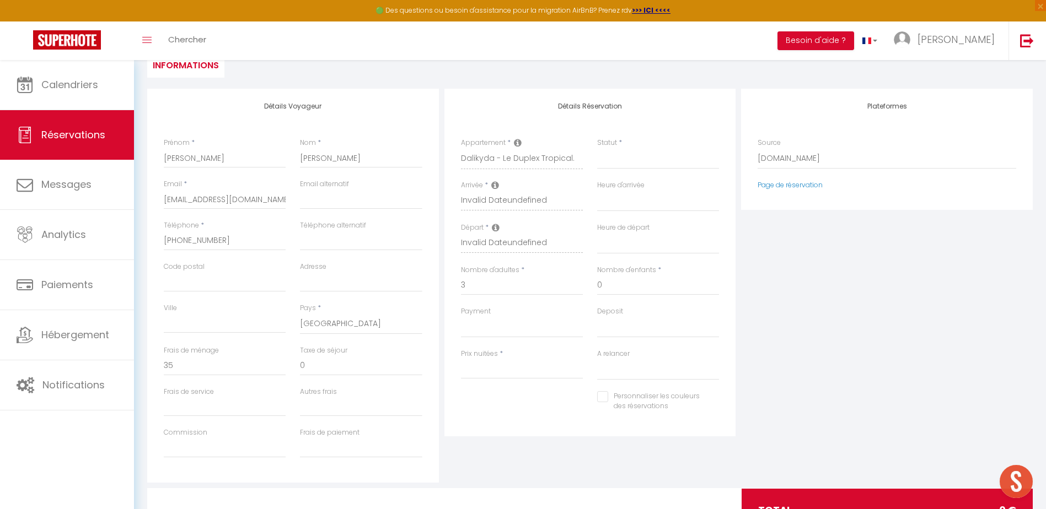
scroll to position [165, 0]
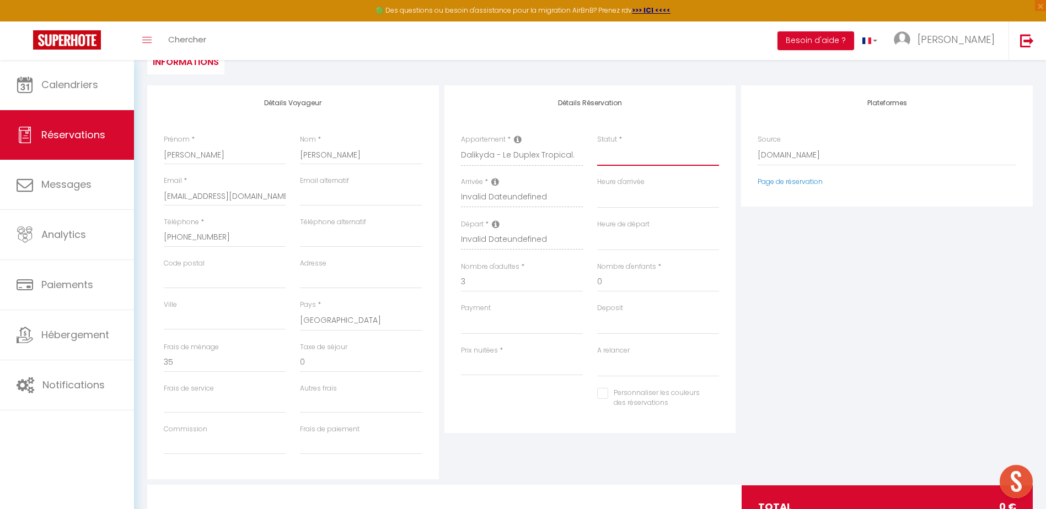
click at [616, 162] on select "Confirmé Non Confirmé [PERSON_NAME] par le voyageur No Show Request" at bounding box center [658, 155] width 122 height 21
select select "1"
click at [597, 145] on select "Confirmé Non Confirmé [PERSON_NAME] par le voyageur No Show Request" at bounding box center [658, 155] width 122 height 21
select select
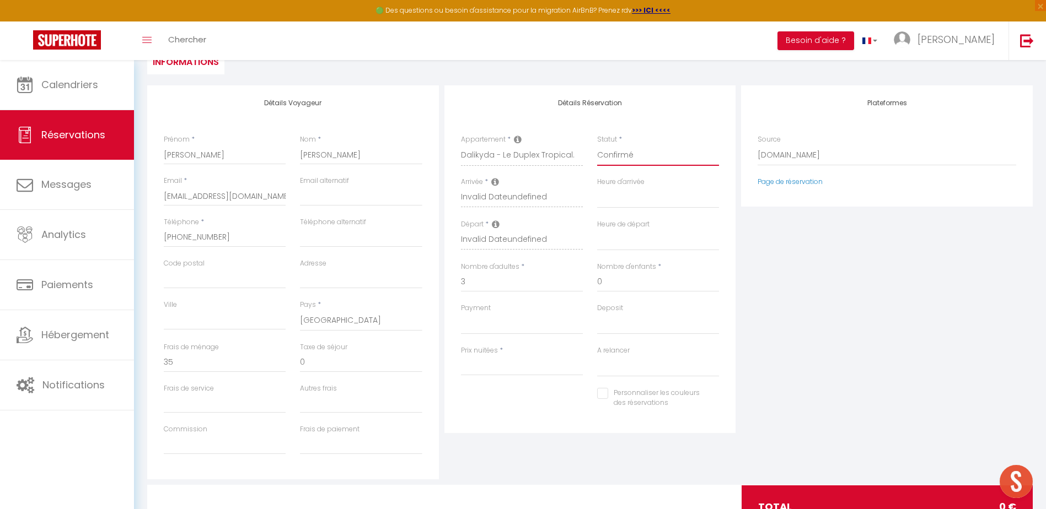
select select
click at [788, 157] on select "Direct [DOMAIN_NAME] [DOMAIN_NAME] Chalet montagne Expedia Gite de [GEOGRAPHIC_…" at bounding box center [886, 155] width 259 height 21
click at [757, 145] on select "Direct [DOMAIN_NAME] [DOMAIN_NAME] Chalet montagne Expedia Gite de [GEOGRAPHIC_…" at bounding box center [886, 155] width 259 height 21
click at [487, 196] on input "Arrivée" at bounding box center [522, 198] width 122 height 14
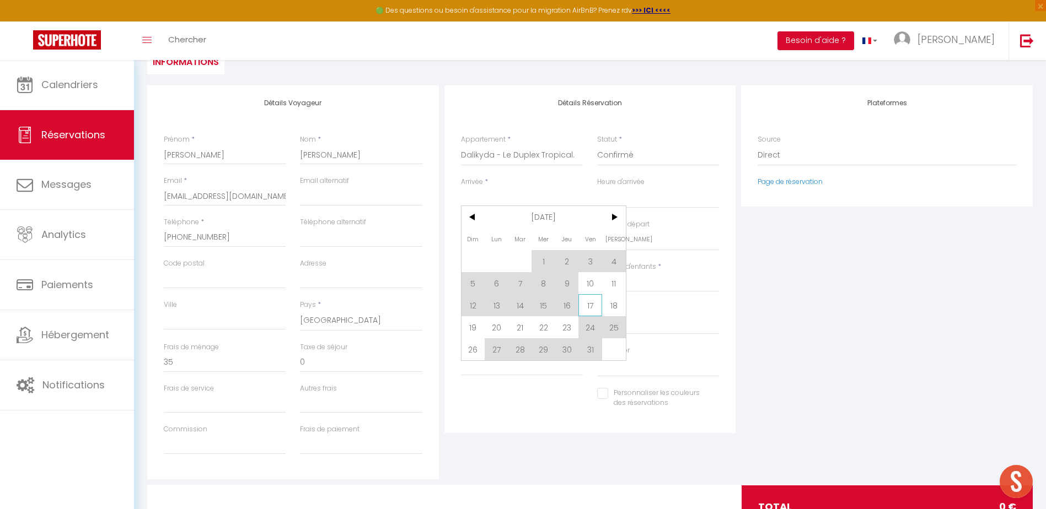
click at [589, 300] on span "17" at bounding box center [590, 305] width 24 height 22
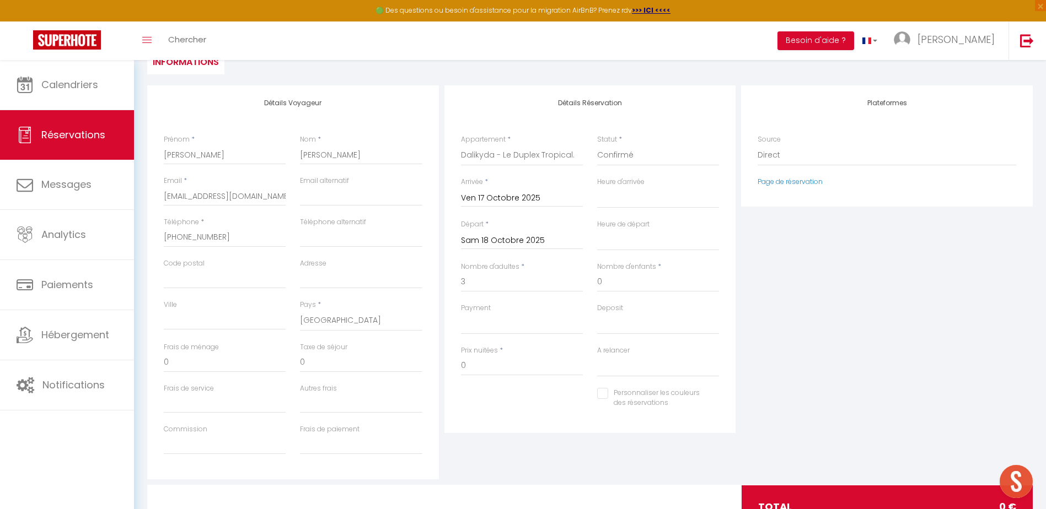
click at [524, 241] on input "Sam 18 Octobre 2025" at bounding box center [522, 241] width 122 height 14
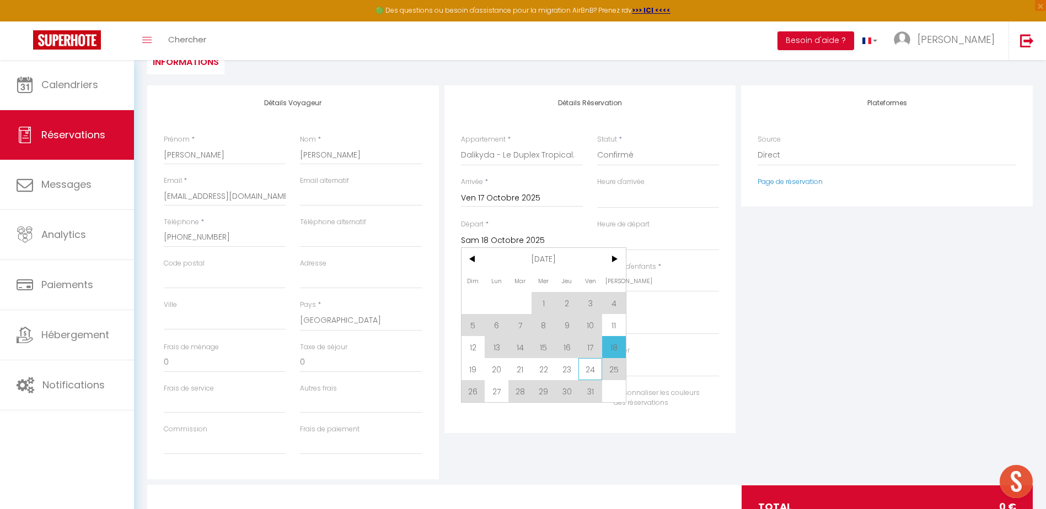
click at [595, 369] on span "24" at bounding box center [590, 369] width 24 height 22
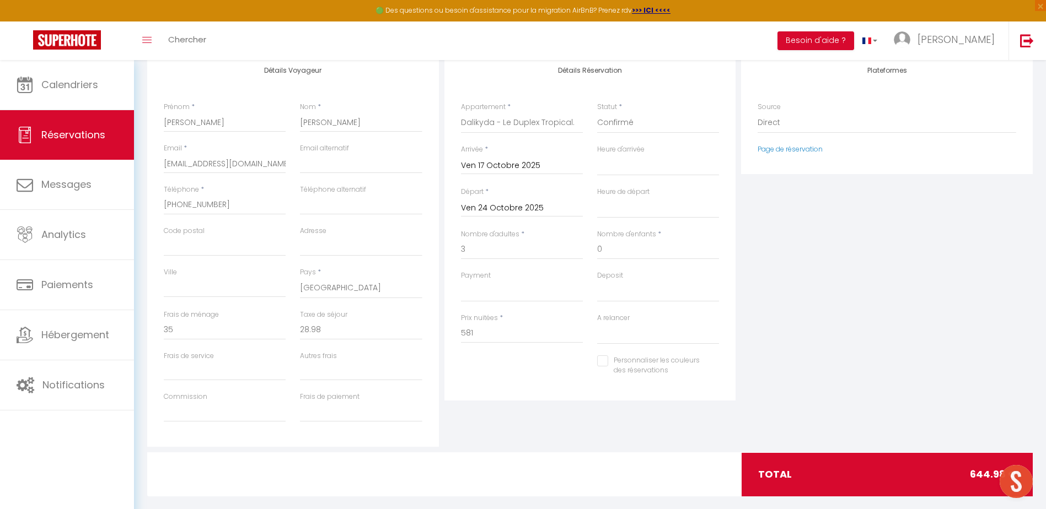
scroll to position [213, 0]
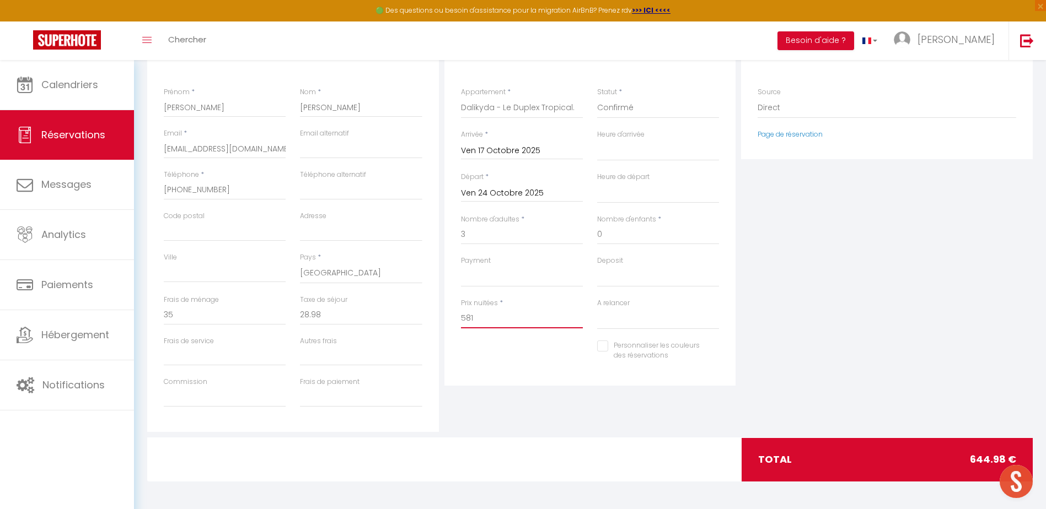
click at [490, 315] on input "581" at bounding box center [522, 319] width 122 height 20
click at [371, 311] on input "0" at bounding box center [361, 315] width 122 height 20
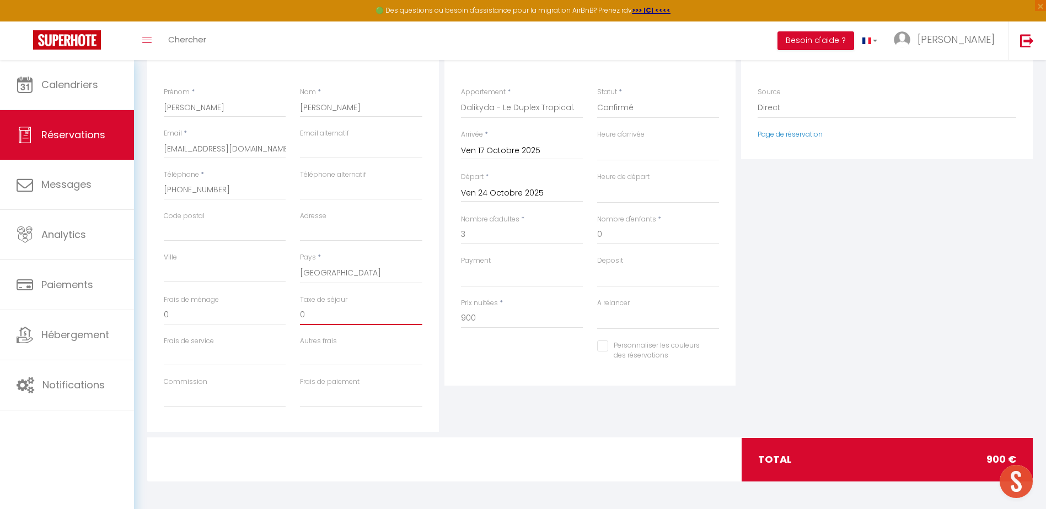
click at [371, 311] on input "0" at bounding box center [361, 315] width 122 height 20
click at [739, 202] on div "Plateformes Source Direct [DOMAIN_NAME] [DOMAIN_NAME] Chalet montagne Expedia G…" at bounding box center [886, 235] width 297 height 394
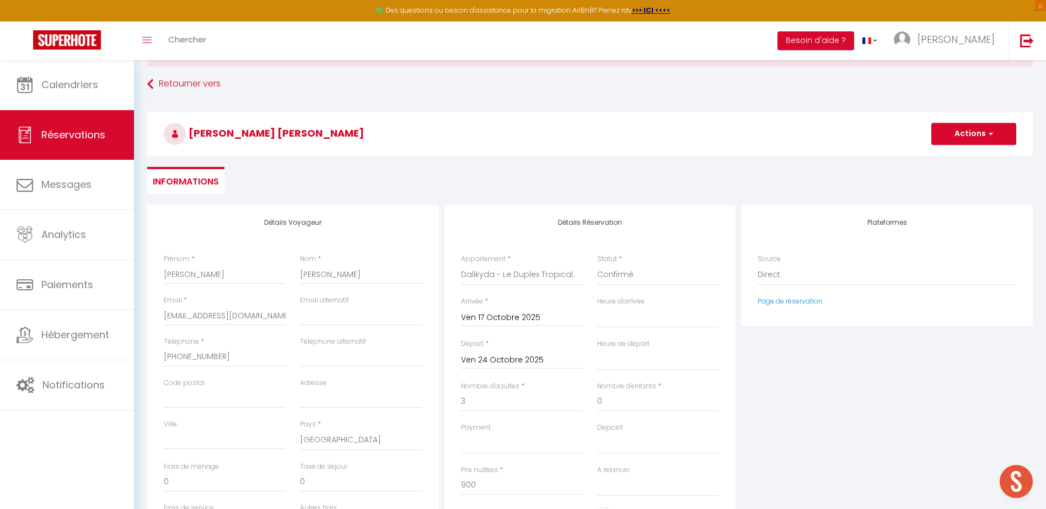
scroll to position [0, 0]
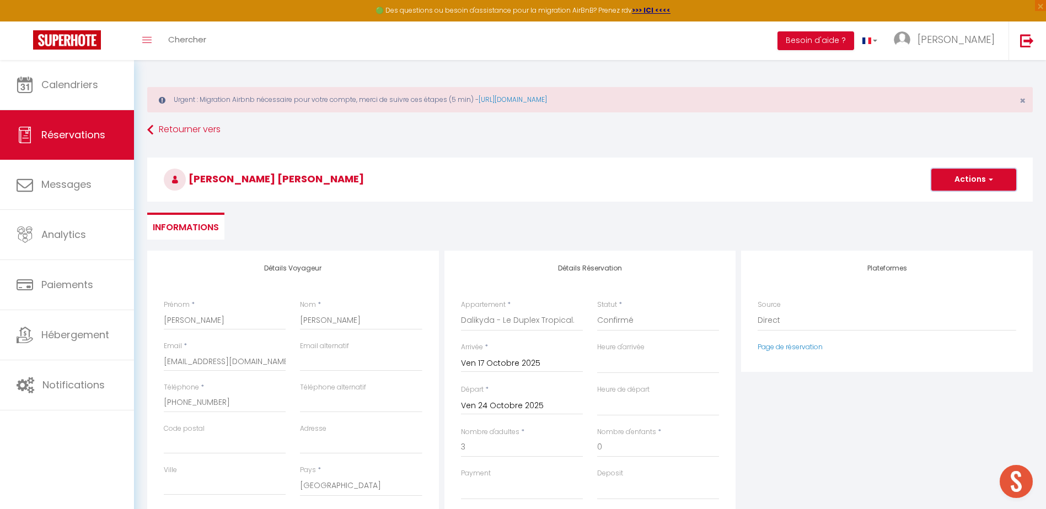
click at [958, 185] on button "Actions" at bounding box center [973, 180] width 85 height 22
click at [956, 199] on link "Enregistrer" at bounding box center [962, 204] width 87 height 14
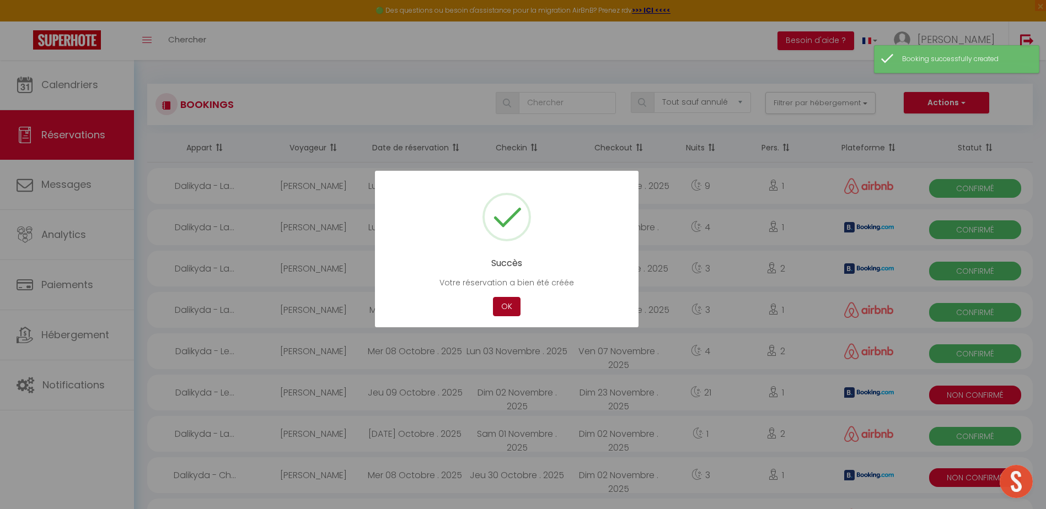
click at [506, 303] on button "OK" at bounding box center [507, 306] width 28 height 19
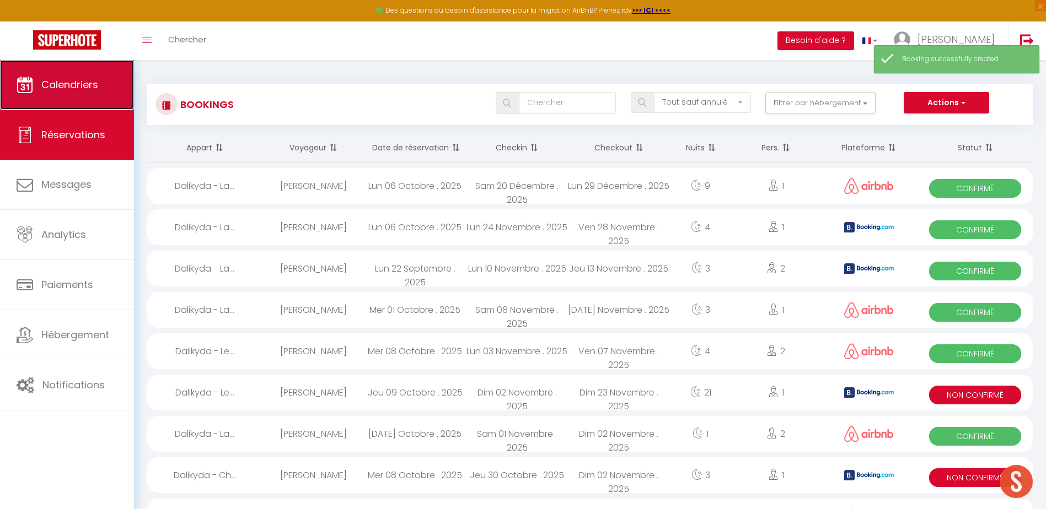
click at [92, 86] on span "Calendriers" at bounding box center [69, 85] width 57 height 14
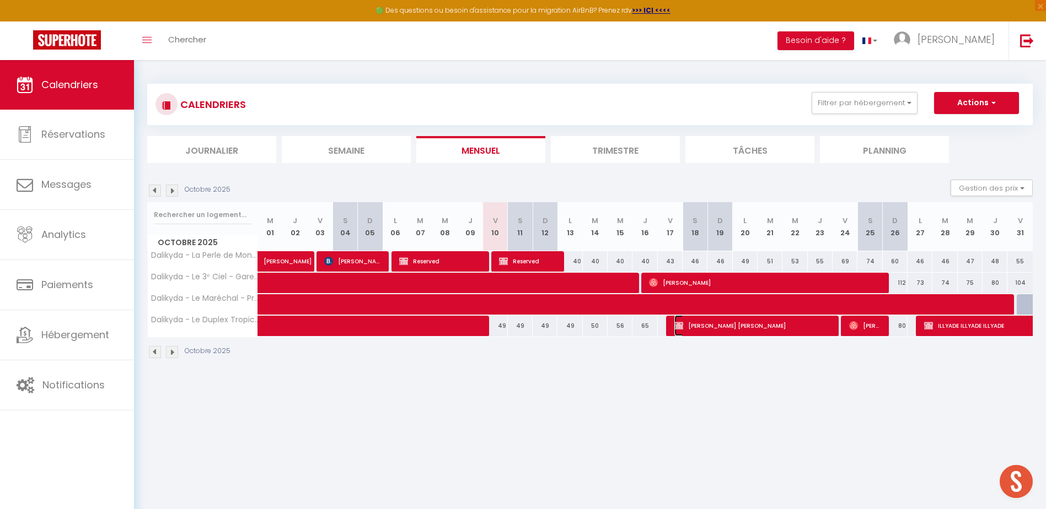
click at [690, 329] on span "[PERSON_NAME] [PERSON_NAME]" at bounding box center [752, 325] width 157 height 21
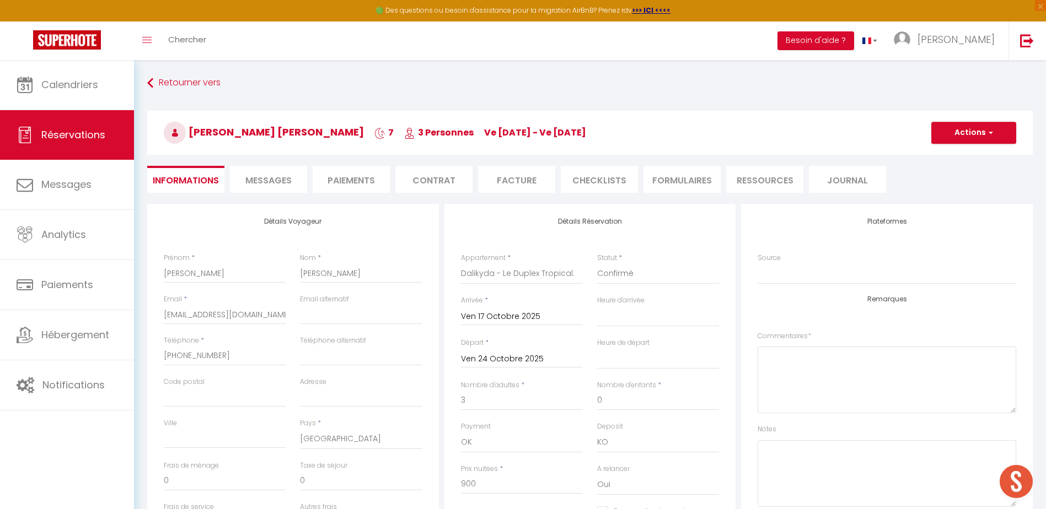
click at [518, 315] on input "Ven 17 Octobre 2025" at bounding box center [522, 317] width 122 height 14
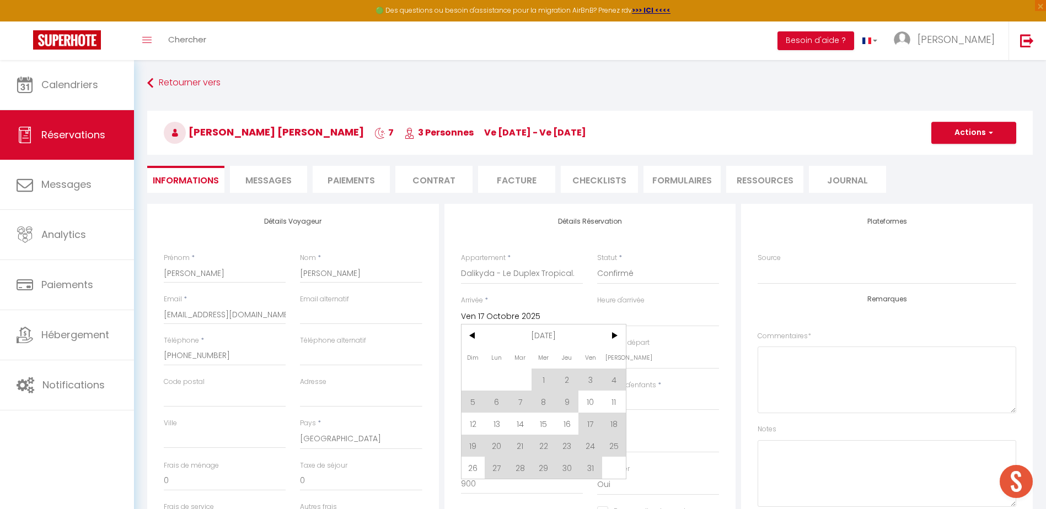
click at [586, 404] on span "10" at bounding box center [590, 402] width 24 height 22
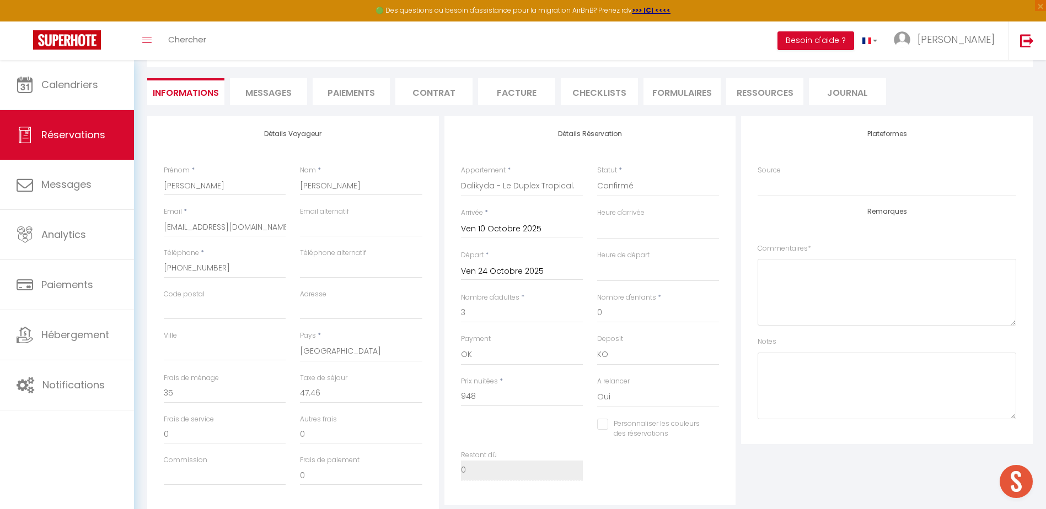
scroll to position [87, 0]
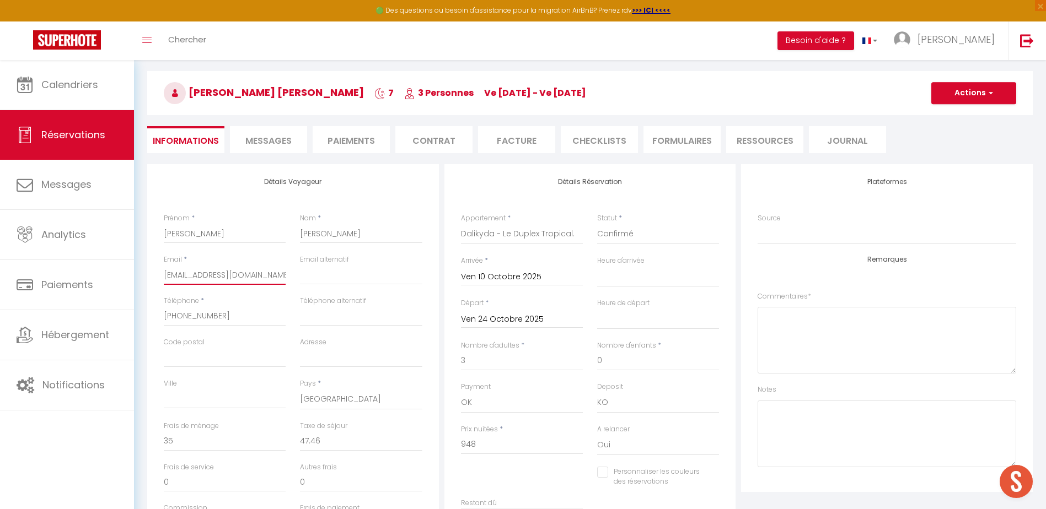
click at [264, 276] on input "[EMAIL_ADDRESS][DOMAIN_NAME]" at bounding box center [225, 275] width 122 height 20
click at [936, 99] on button "Actions" at bounding box center [973, 93] width 85 height 22
click at [934, 117] on link "Enregistrer" at bounding box center [962, 117] width 87 height 14
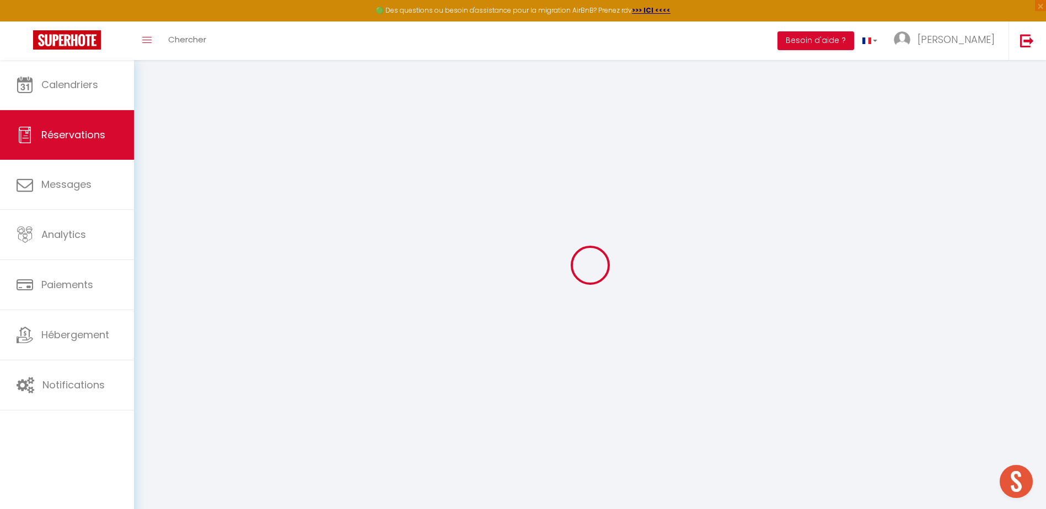
scroll to position [60, 0]
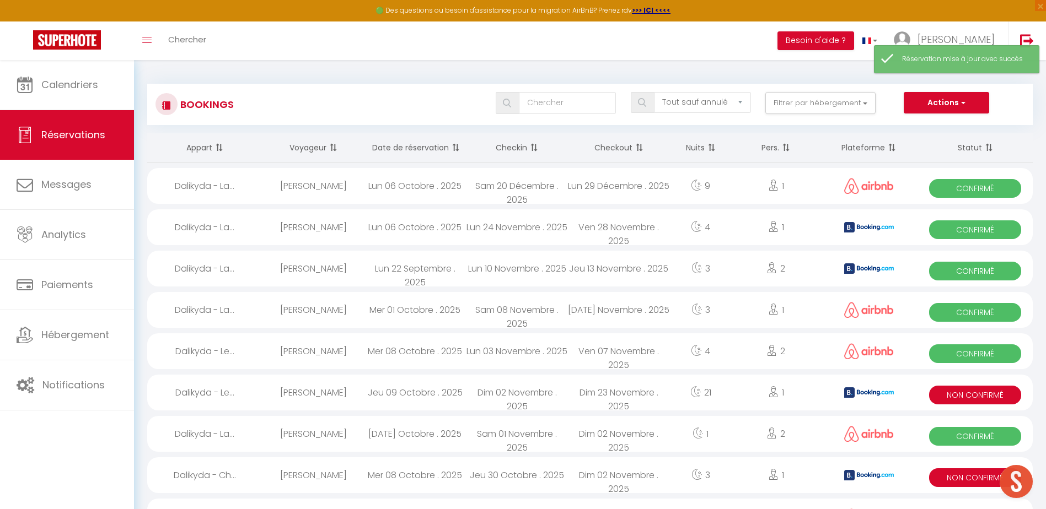
click at [537, 115] on div "Tous les statuts Annulé Confirmé Non Confirmé Tout sauf annulé No Show Request …" at bounding box center [627, 104] width 810 height 25
click at [544, 111] on input "text" at bounding box center [568, 103] width 98 height 22
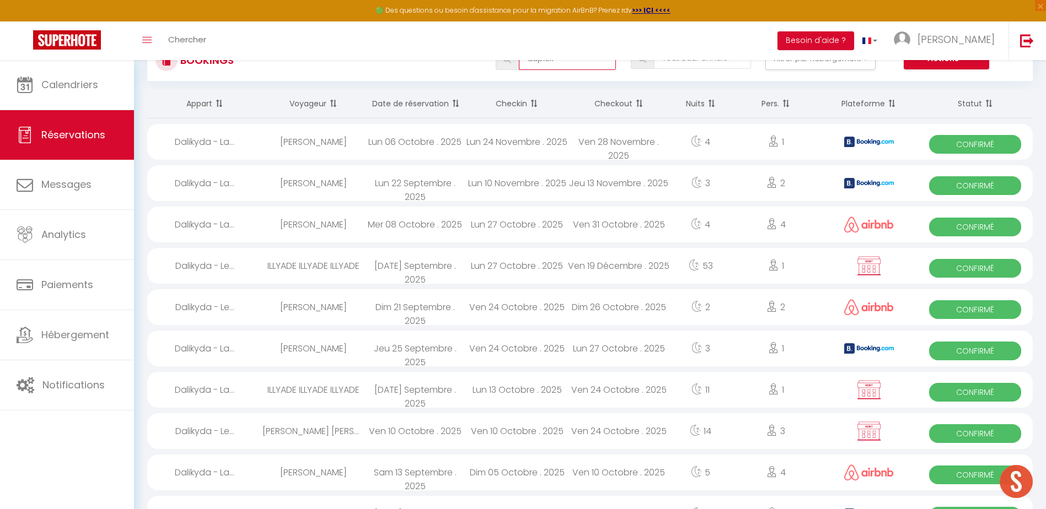
scroll to position [110, 0]
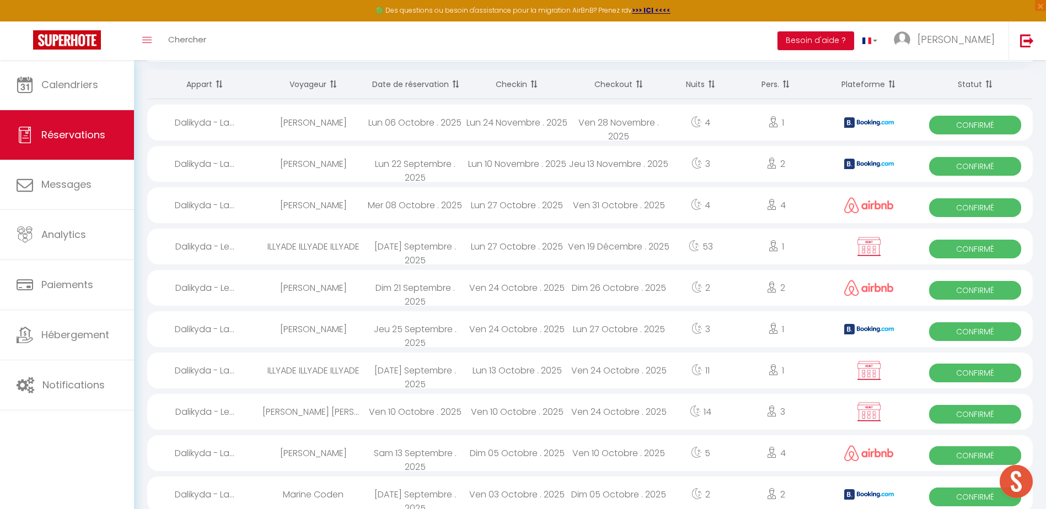
click at [505, 408] on div "Ven 10 Octobre . 2025" at bounding box center [517, 412] width 102 height 36
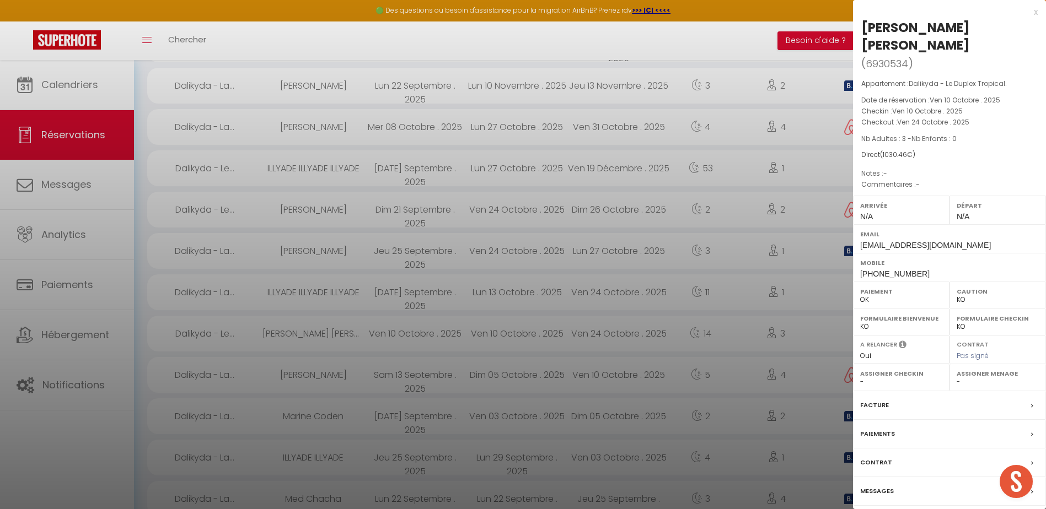
scroll to position [0, 0]
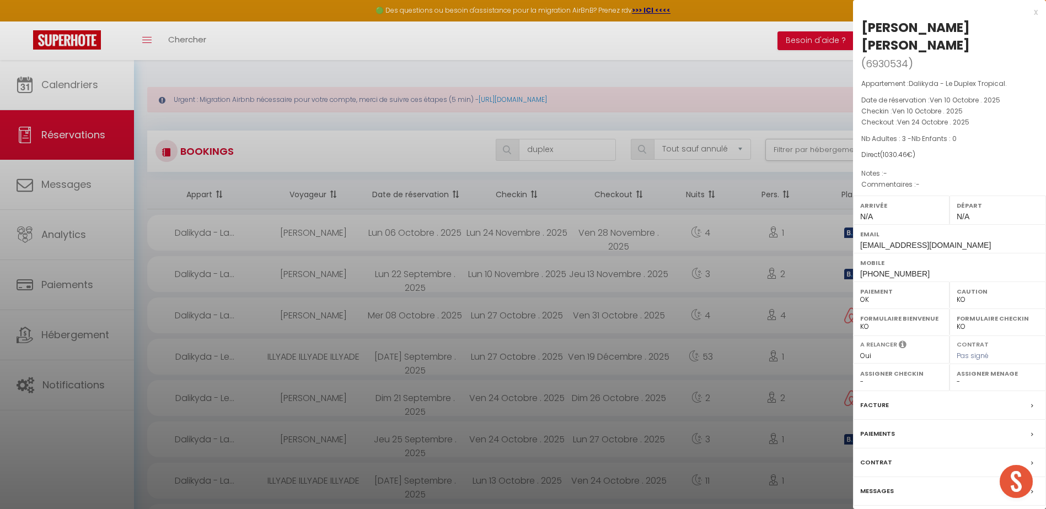
click at [883, 428] on label "Paiements" at bounding box center [877, 434] width 35 height 12
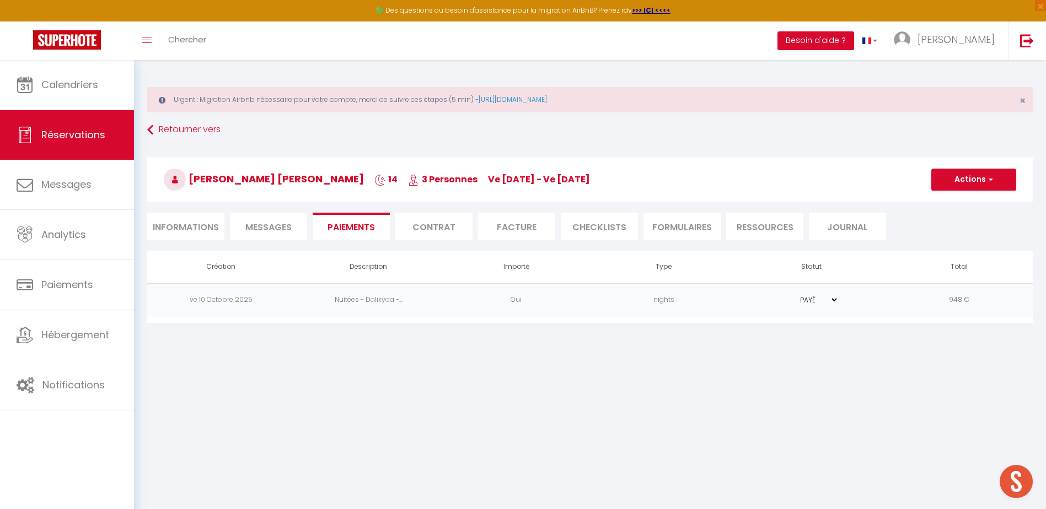
click at [837, 300] on select "PAYÉ EN ATTENTE" at bounding box center [810, 300] width 55 height 10
click at [783, 295] on select "PAYÉ EN ATTENTE" at bounding box center [810, 300] width 55 height 10
click at [160, 230] on li "Informations" at bounding box center [185, 226] width 77 height 27
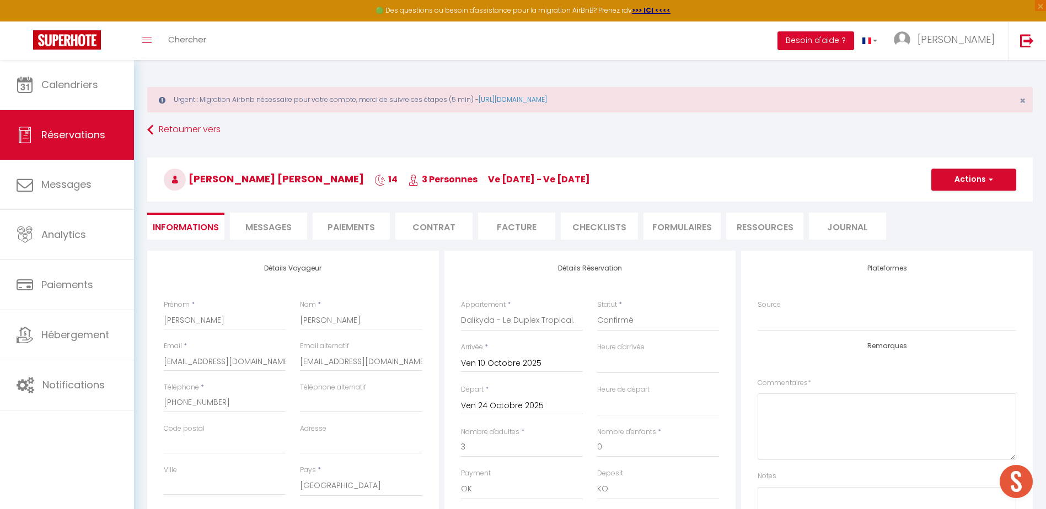
click at [340, 218] on li "Paiements" at bounding box center [351, 226] width 77 height 27
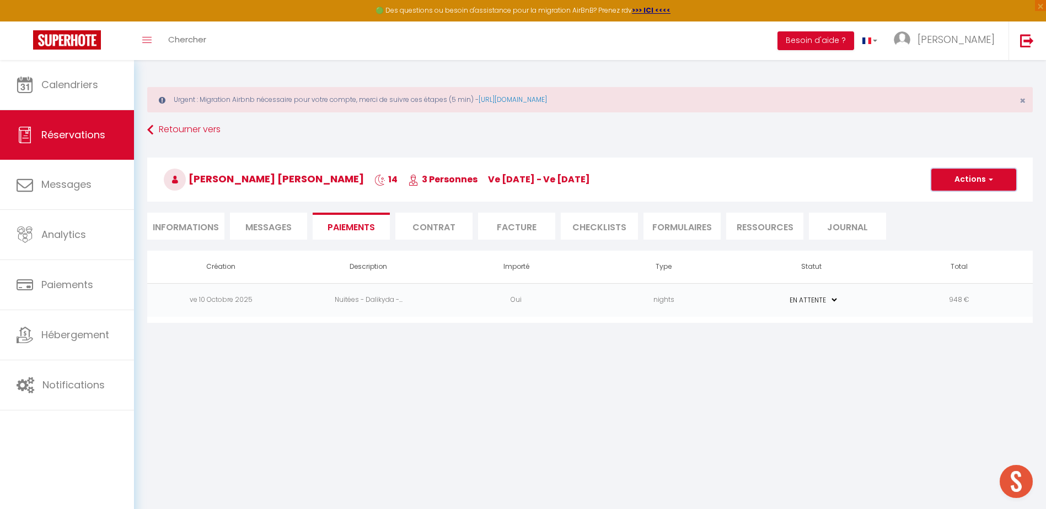
click at [948, 189] on button "Actions" at bounding box center [973, 180] width 85 height 22
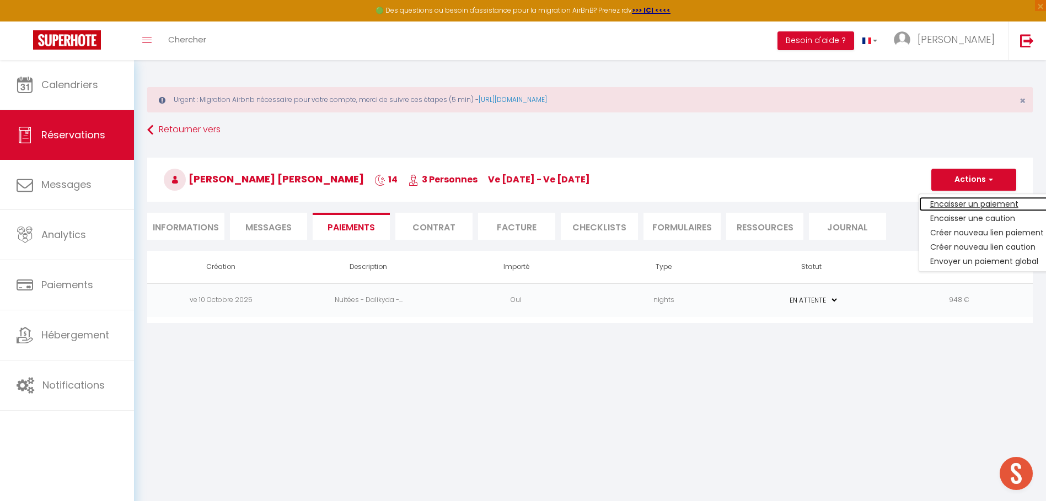
click at [959, 206] on link "Encaisser un paiement" at bounding box center [987, 204] width 136 height 14
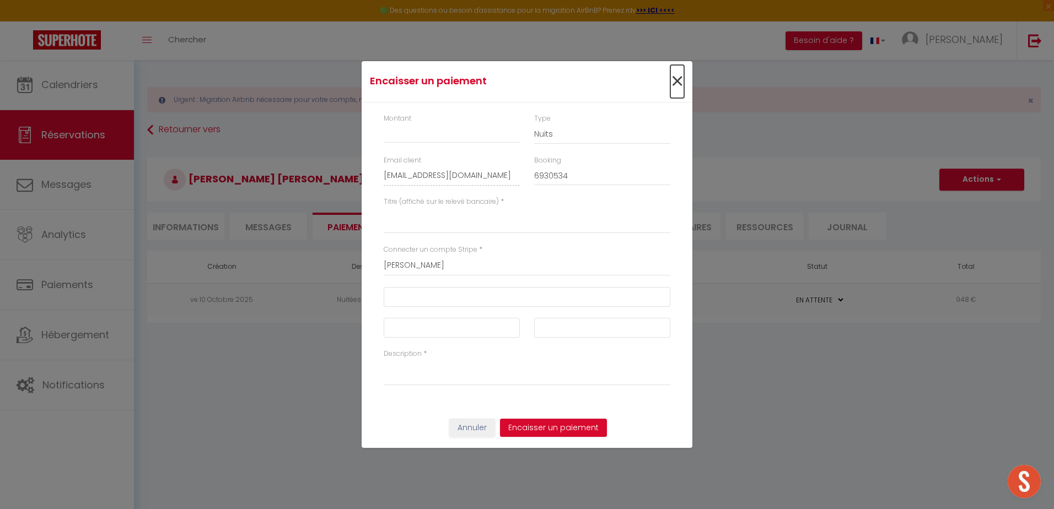
click at [676, 74] on span "×" at bounding box center [677, 81] width 14 height 33
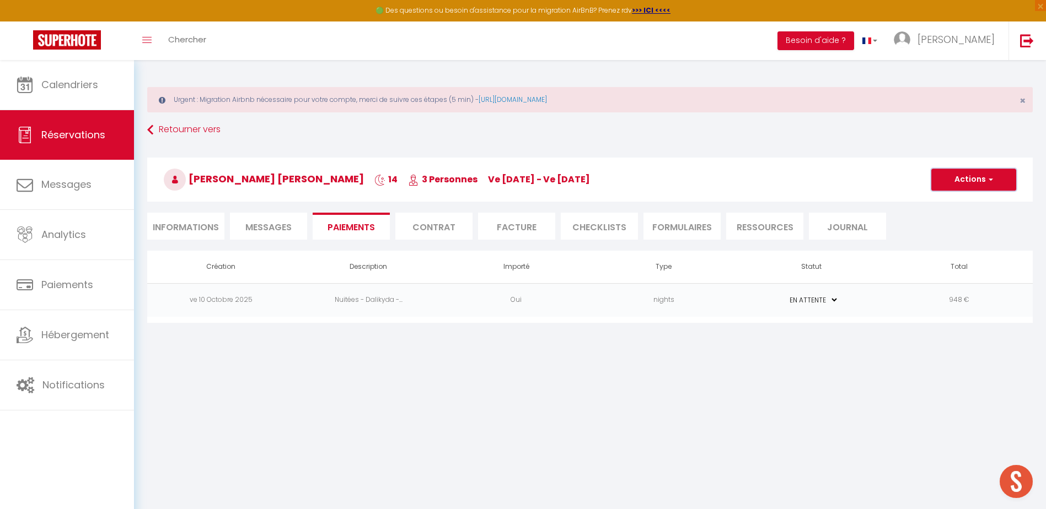
click at [967, 170] on button "Actions" at bounding box center [973, 180] width 85 height 22
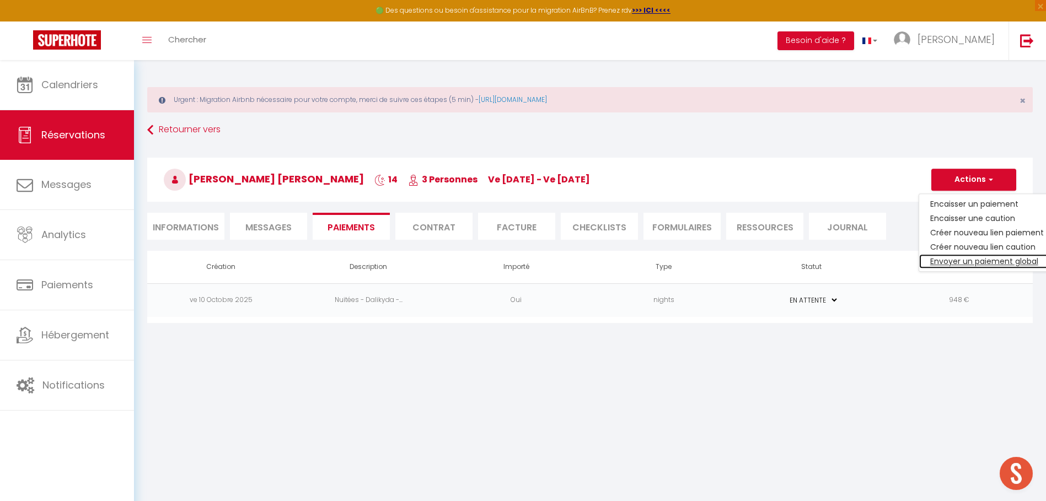
click at [997, 263] on link "Envoyer un paiement global" at bounding box center [987, 261] width 136 height 14
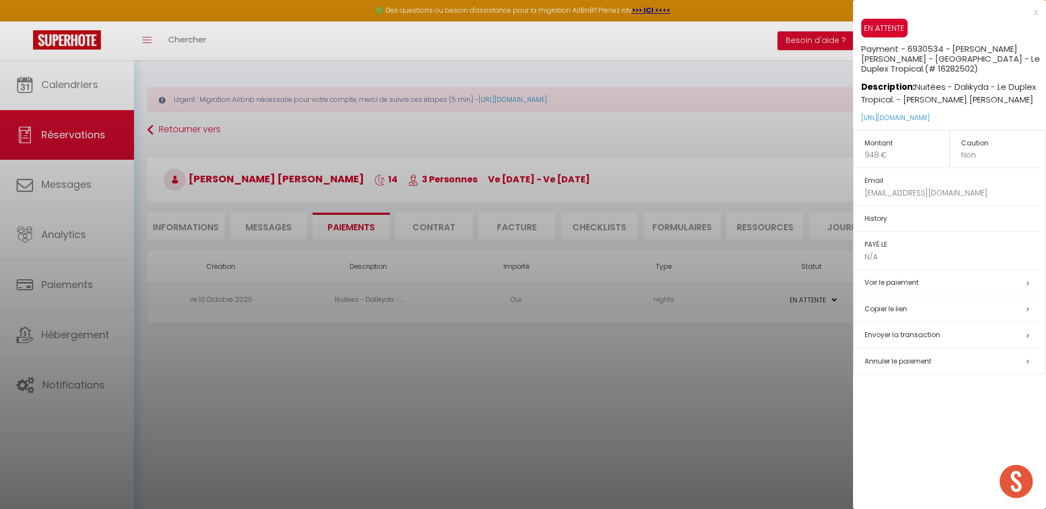
click at [1037, 13] on div "x EN ATTENTE Payment - 6930534 - [PERSON_NAME] [PERSON_NAME] - [GEOGRAPHIC_DATA…" at bounding box center [949, 194] width 193 height 388
click at [1036, 13] on div "x" at bounding box center [945, 12] width 185 height 13
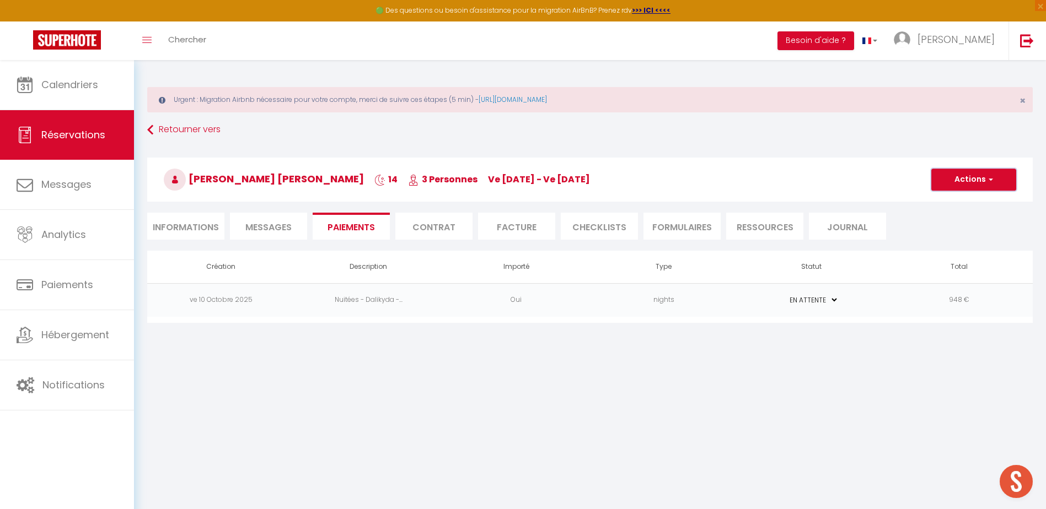
click at [972, 187] on button "Actions" at bounding box center [973, 180] width 85 height 22
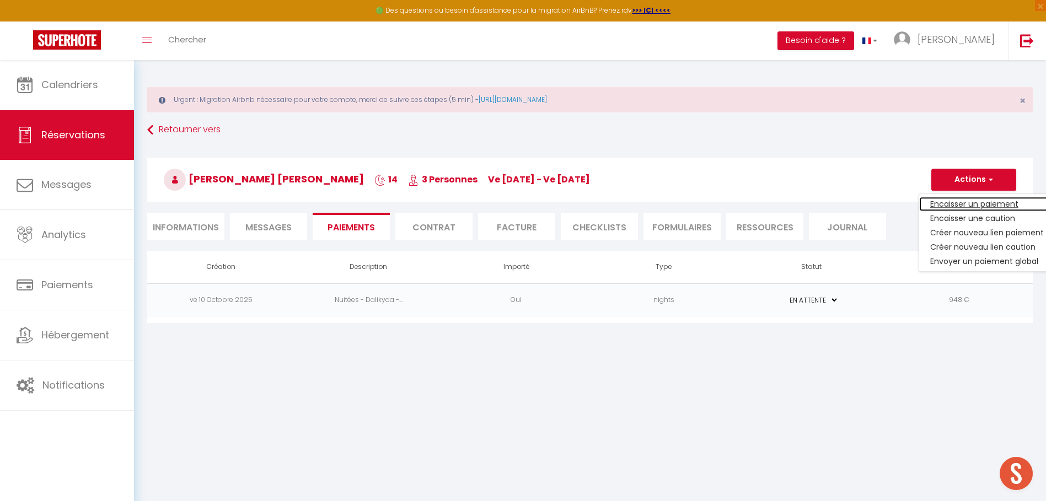
click at [994, 207] on link "Encaisser un paiement" at bounding box center [987, 204] width 136 height 14
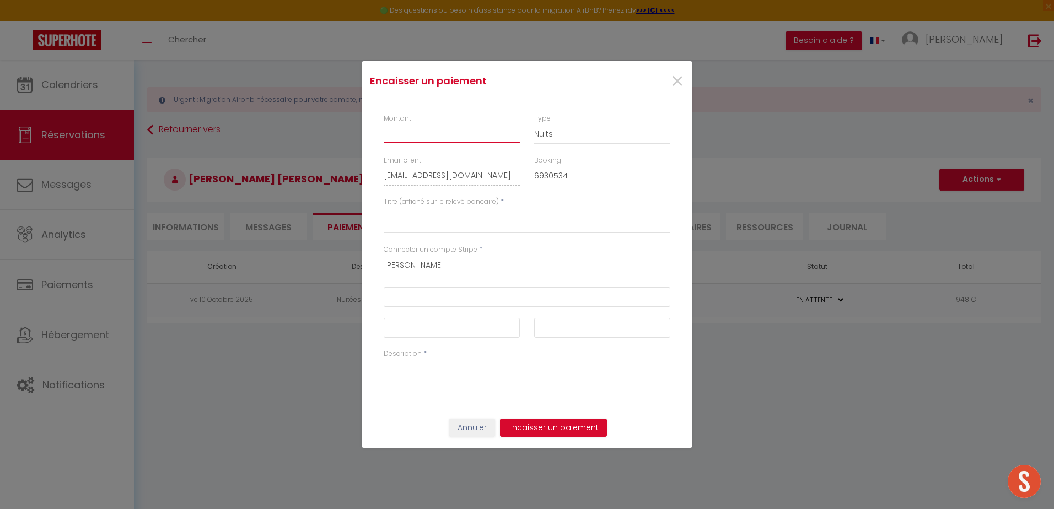
click at [447, 126] on input "Montant" at bounding box center [452, 133] width 136 height 20
click at [557, 428] on button "Encaisser un paiement" at bounding box center [553, 428] width 107 height 19
click at [681, 77] on span "×" at bounding box center [677, 81] width 14 height 33
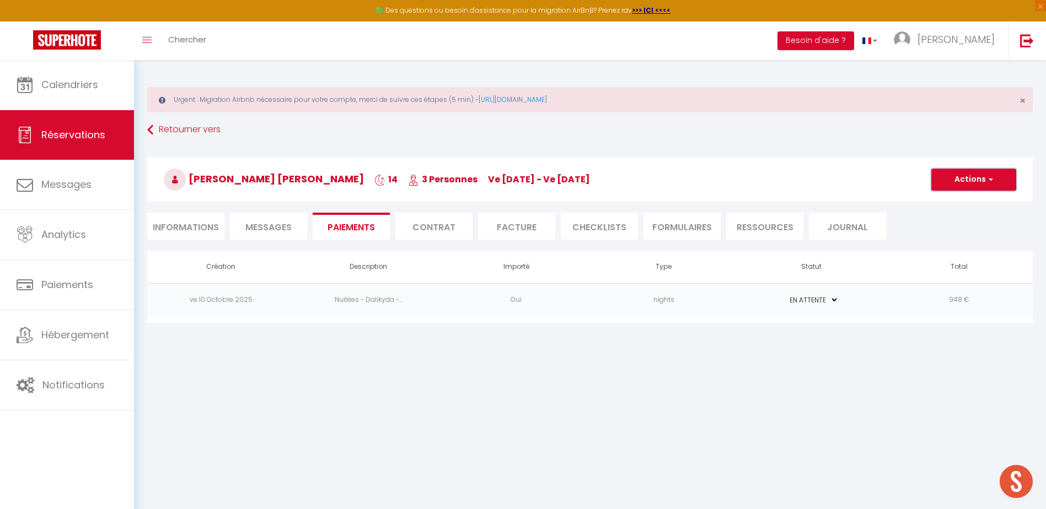
click at [945, 183] on button "Actions" at bounding box center [973, 180] width 85 height 22
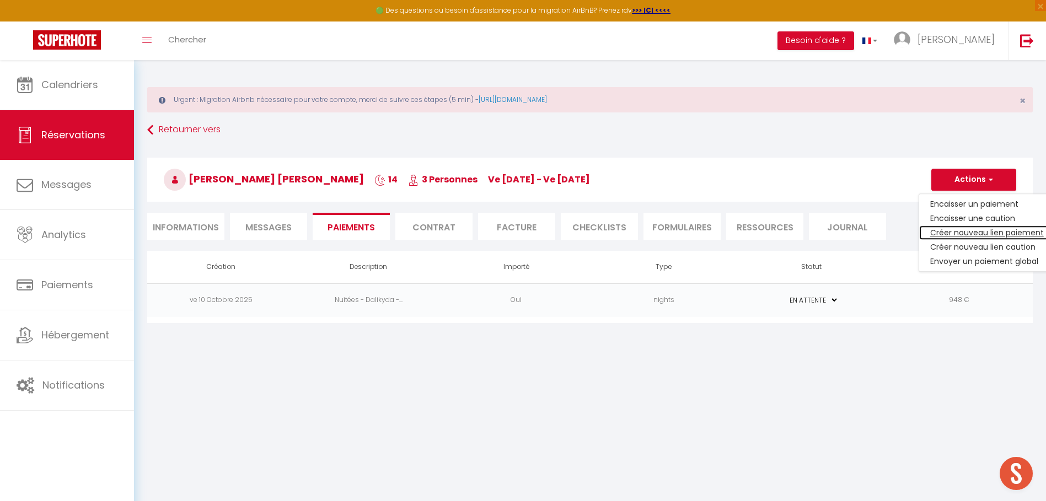
click at [995, 234] on link "Créer nouveau lien paiement" at bounding box center [987, 232] width 136 height 14
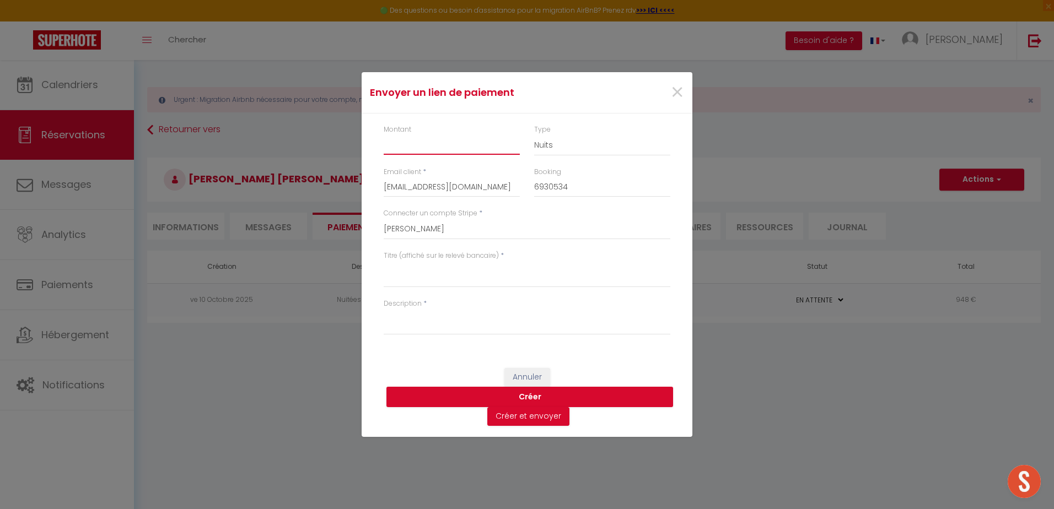
click at [407, 143] on input "Montant" at bounding box center [452, 145] width 136 height 20
click at [484, 278] on textarea "Titre (affiché sur le relevé bancaire)" at bounding box center [527, 274] width 287 height 26
click at [406, 335] on textarea "Description" at bounding box center [527, 322] width 287 height 26
click at [532, 396] on button "Créer" at bounding box center [529, 397] width 287 height 21
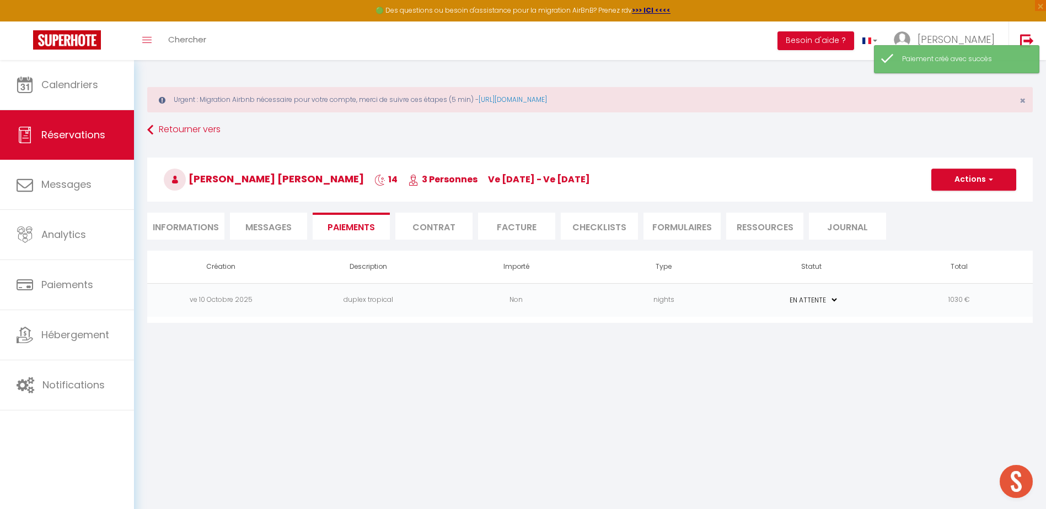
click at [949, 302] on td "1030 €" at bounding box center [959, 300] width 148 height 34
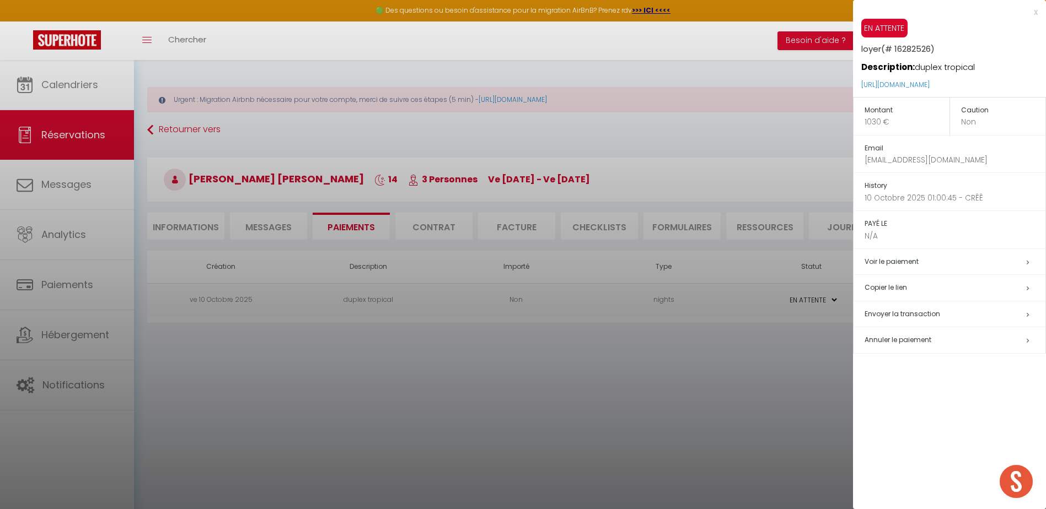
click at [901, 286] on h5 "Copier le lien" at bounding box center [954, 288] width 181 height 13
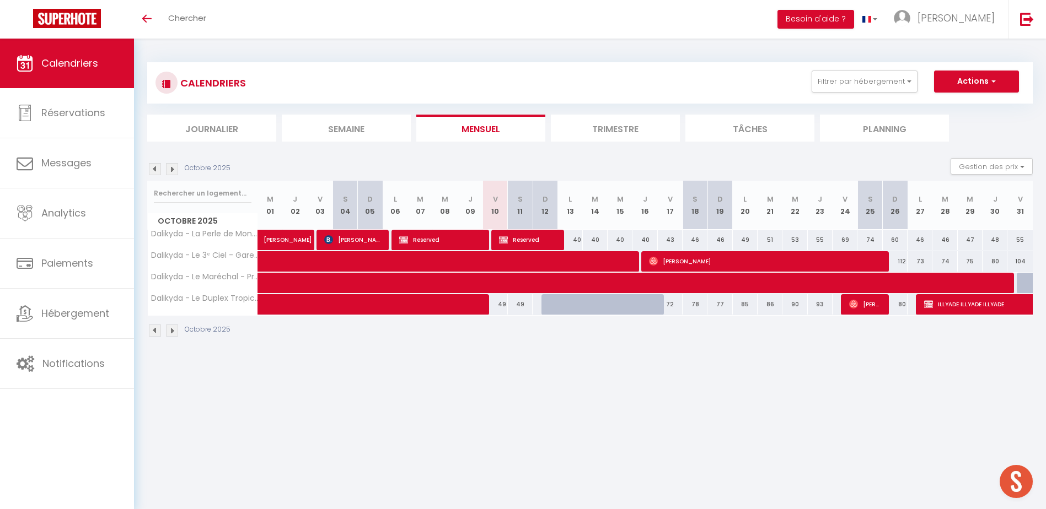
click at [545, 299] on div at bounding box center [553, 304] width 25 height 21
type input "49"
type input "Dim 12 Octobre 2025"
type input "Lun 13 Octobre 2025"
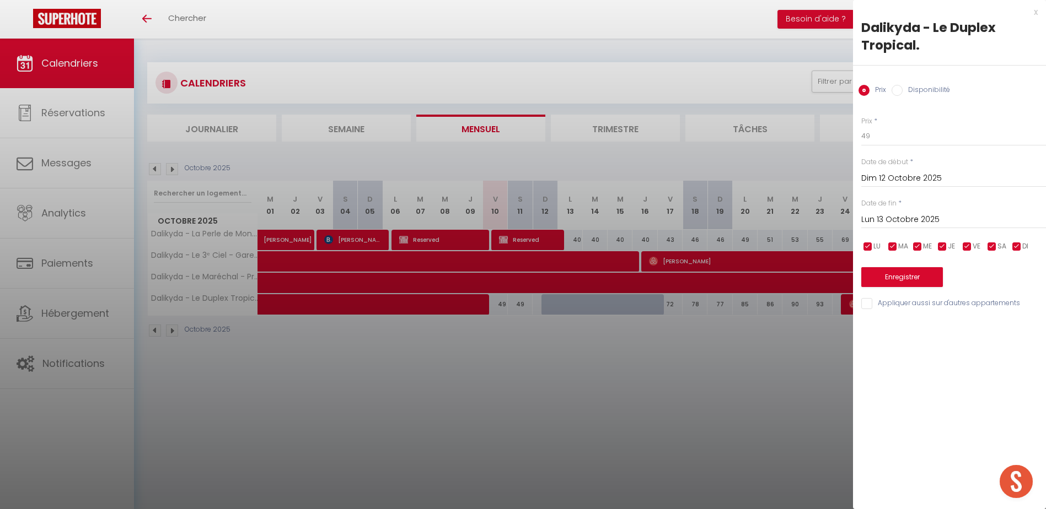
click at [893, 92] on input "Disponibilité" at bounding box center [896, 90] width 11 height 11
radio input "true"
radio input "false"
click at [922, 224] on input "Lun 13 Octobre 2025" at bounding box center [953, 221] width 185 height 14
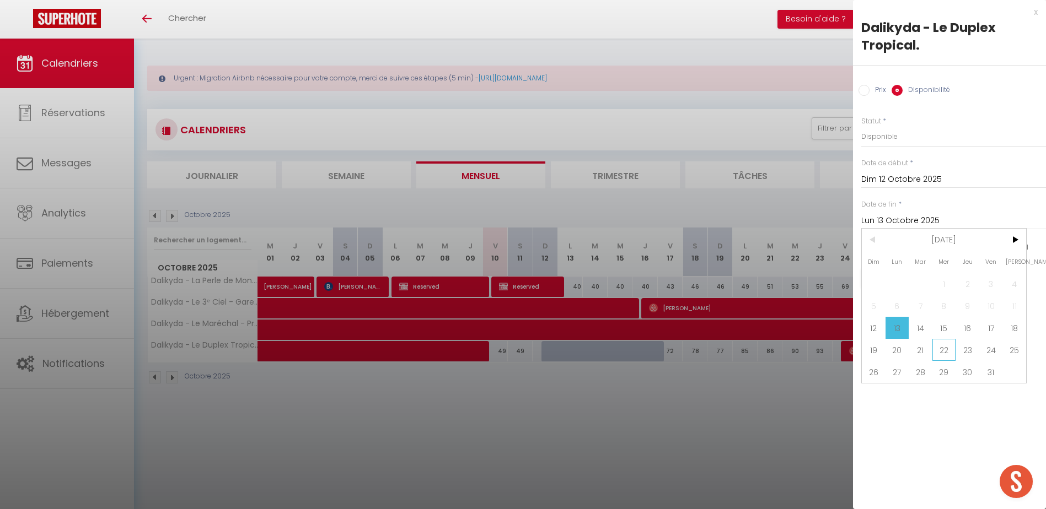
click at [953, 348] on span "22" at bounding box center [944, 350] width 24 height 22
type input "Mer 22 Octobre 2025"
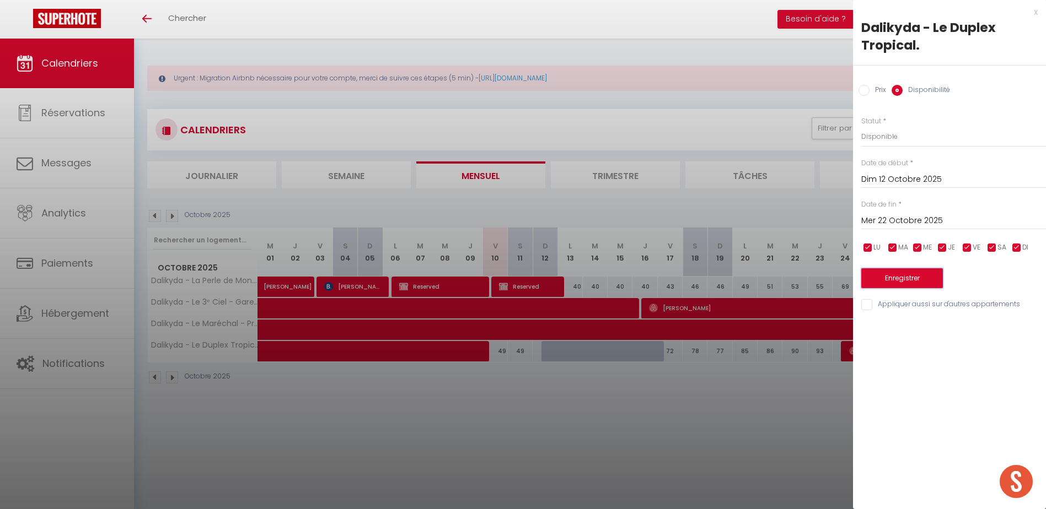
click at [921, 276] on button "Enregistrer" at bounding box center [902, 278] width 82 height 20
